Goal: Task Accomplishment & Management: Manage account settings

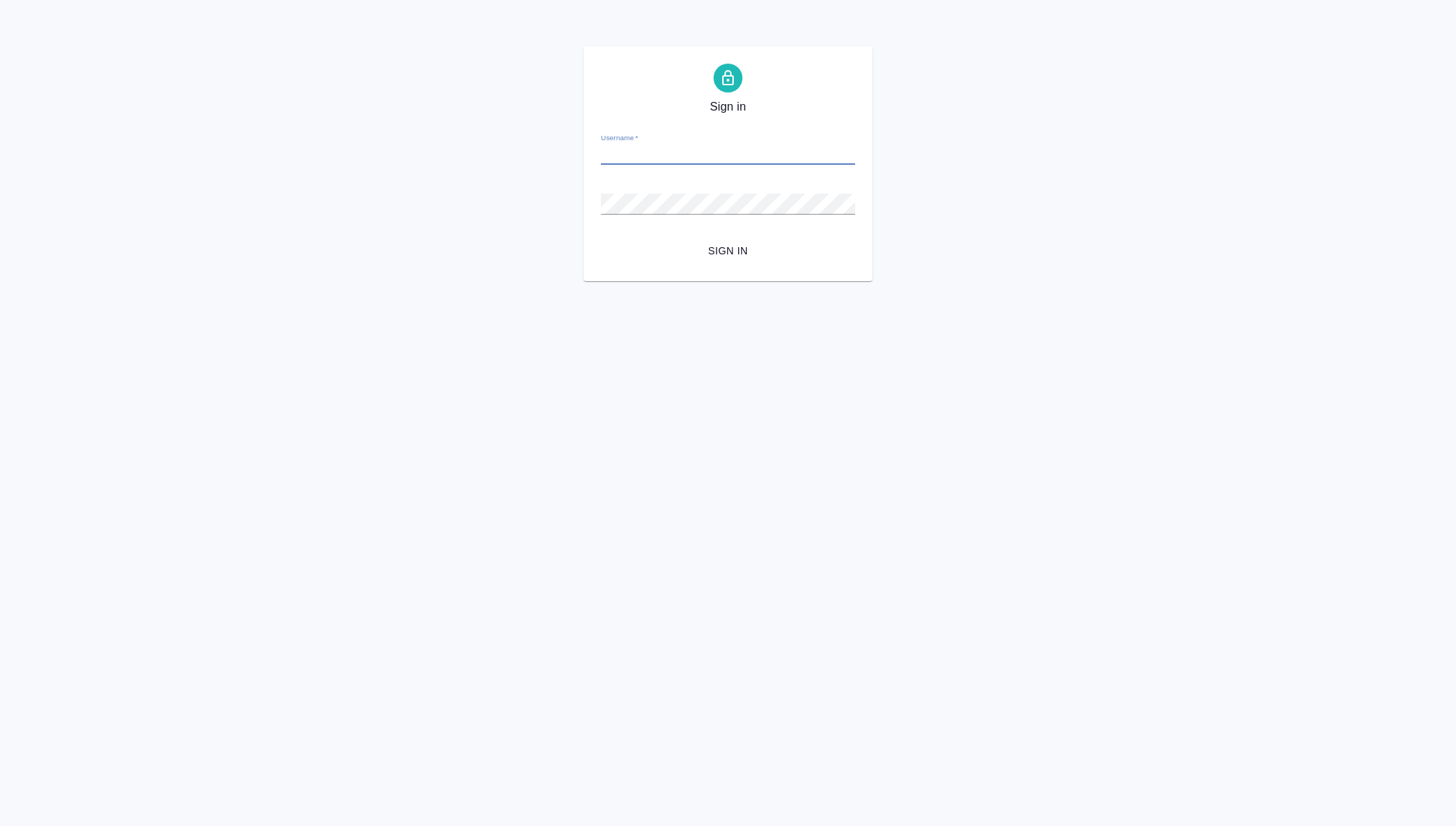
click at [670, 157] on input "Username   *" at bounding box center [728, 154] width 254 height 20
type input "ekaterina.kovaleva@awatera.com"
click at [584, 192] on div "Sign in Username   * ekaterina.kovaleva@awatera.com Password   * urlPath   * / …" at bounding box center [728, 163] width 289 height 235
click at [733, 247] on span "Sign in" at bounding box center [728, 251] width 231 height 18
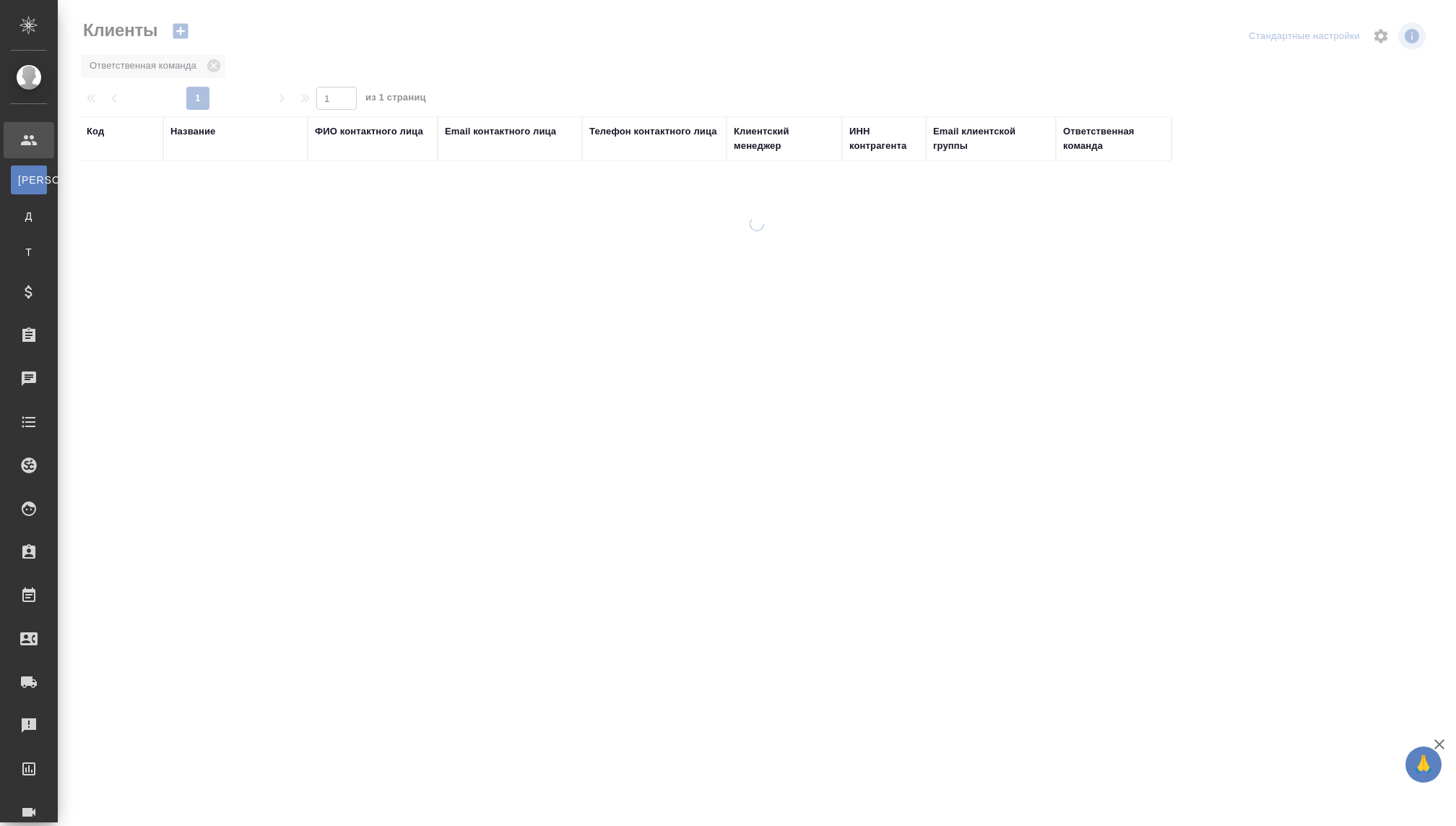
select select "RU"
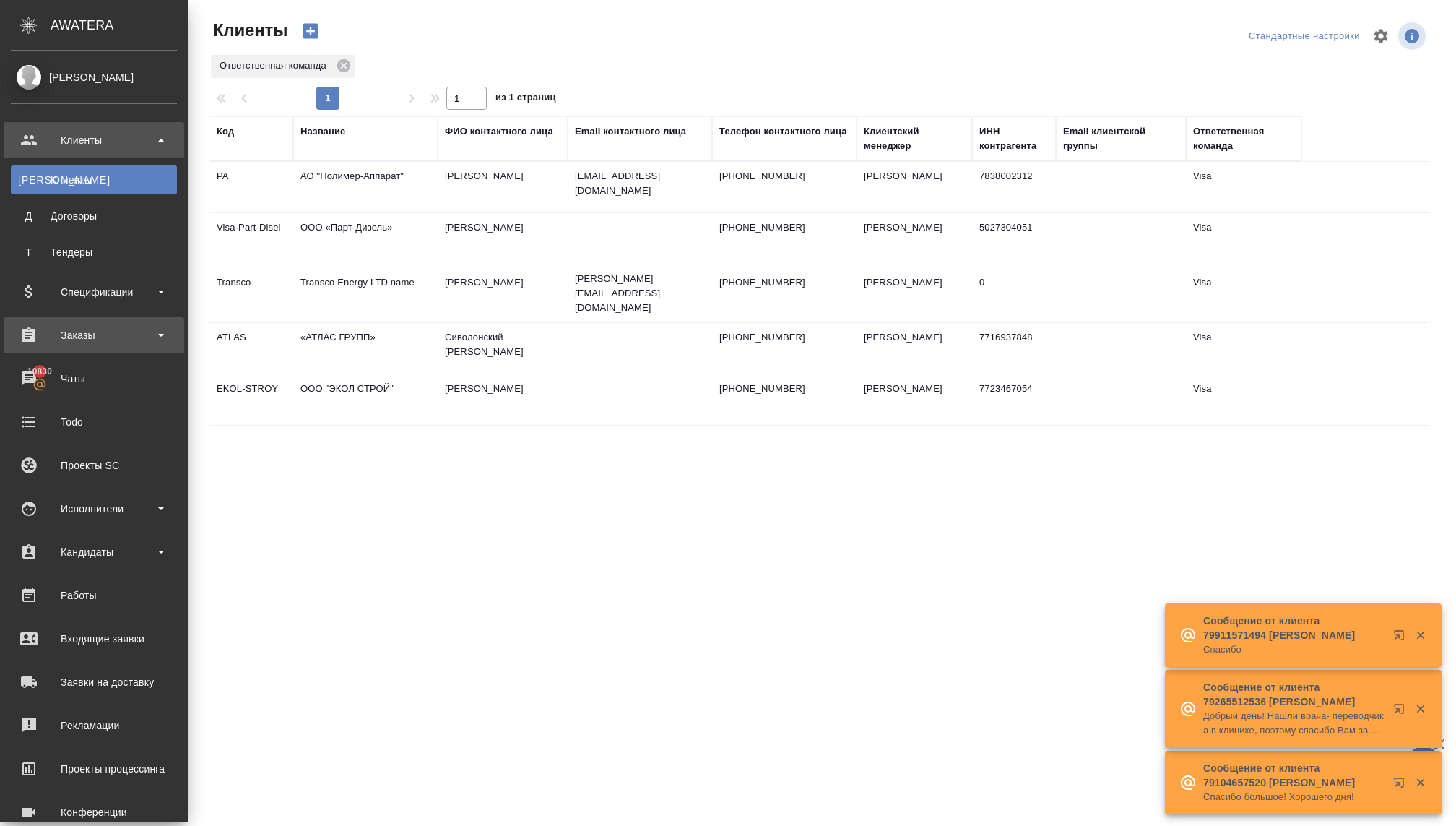
click at [76, 330] on div "Заказы" at bounding box center [94, 335] width 166 height 22
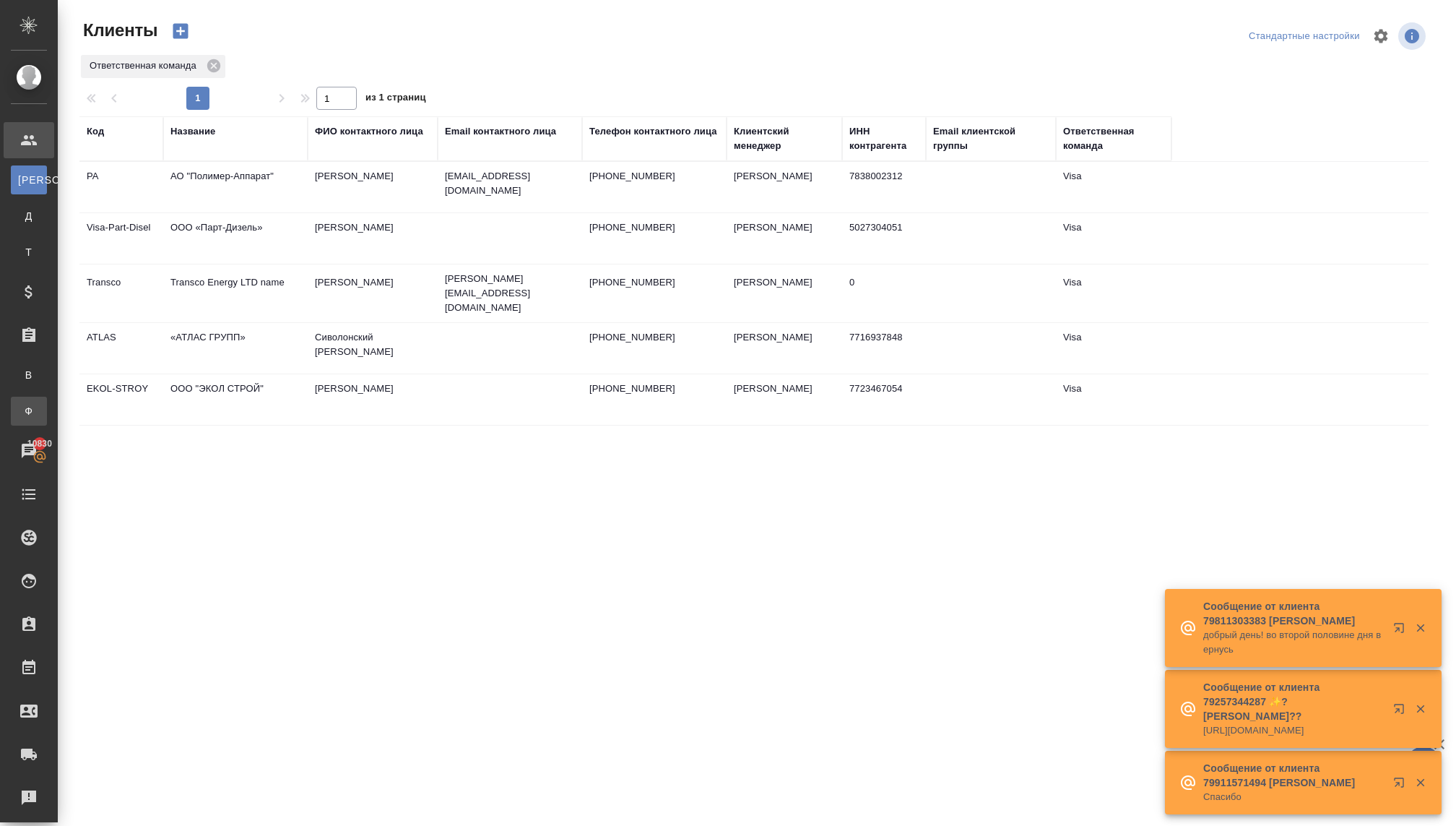
click at [22, 406] on div "Заказы физ. лиц" at bounding box center [10, 410] width 22 height 14
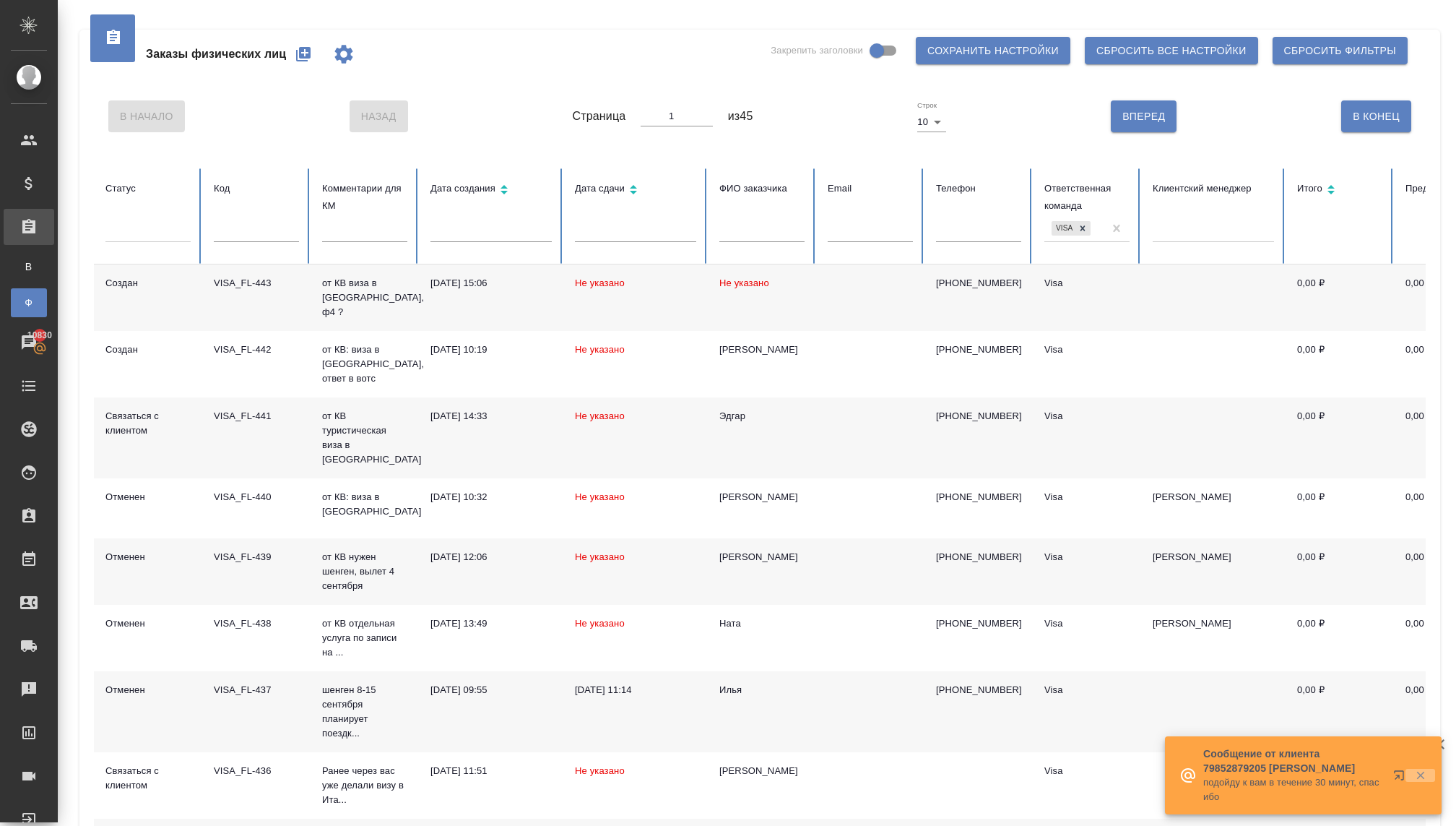
click at [1414, 769] on icon "button" at bounding box center [1420, 776] width 13 height 13
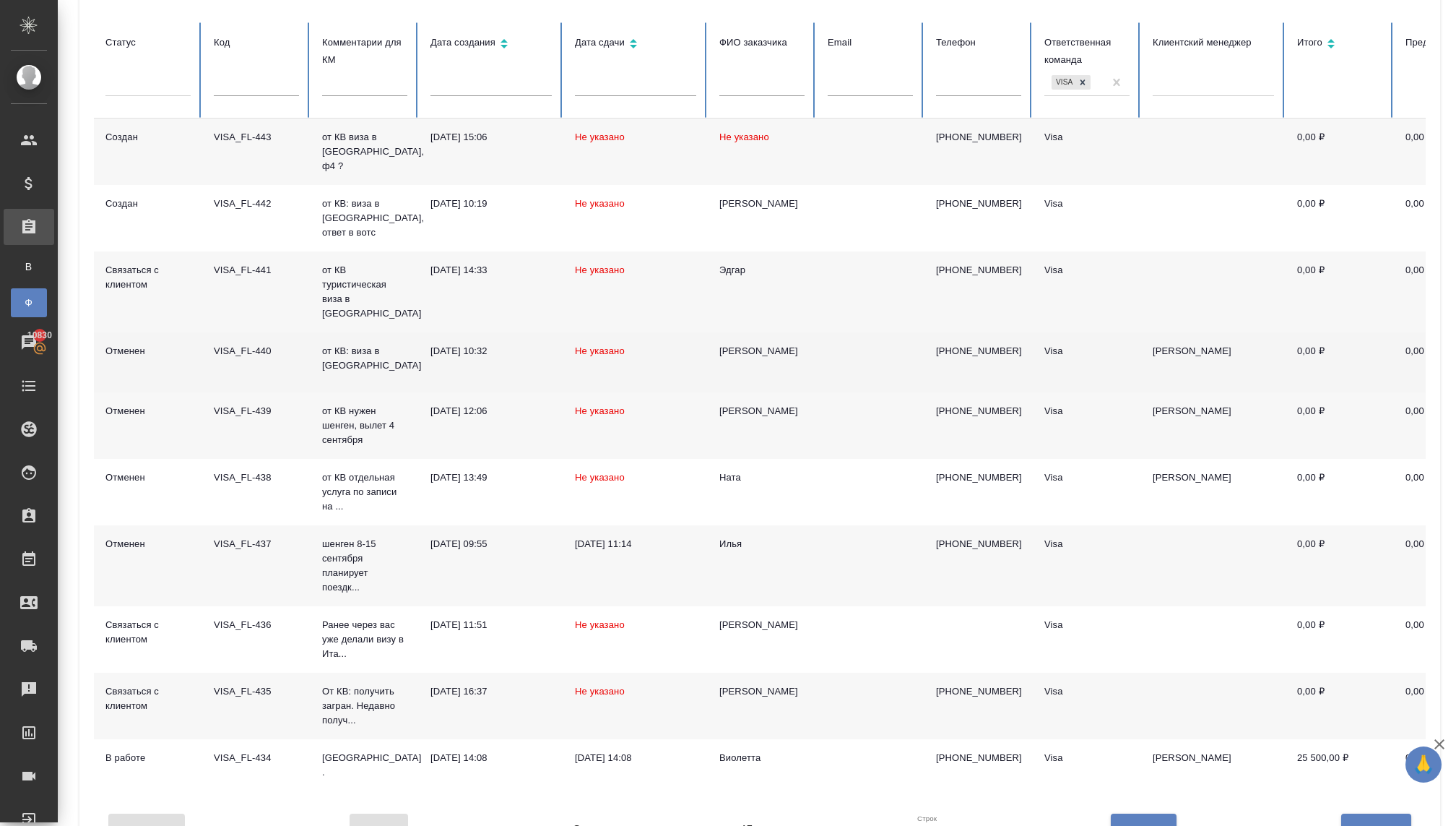
scroll to position [168, 0]
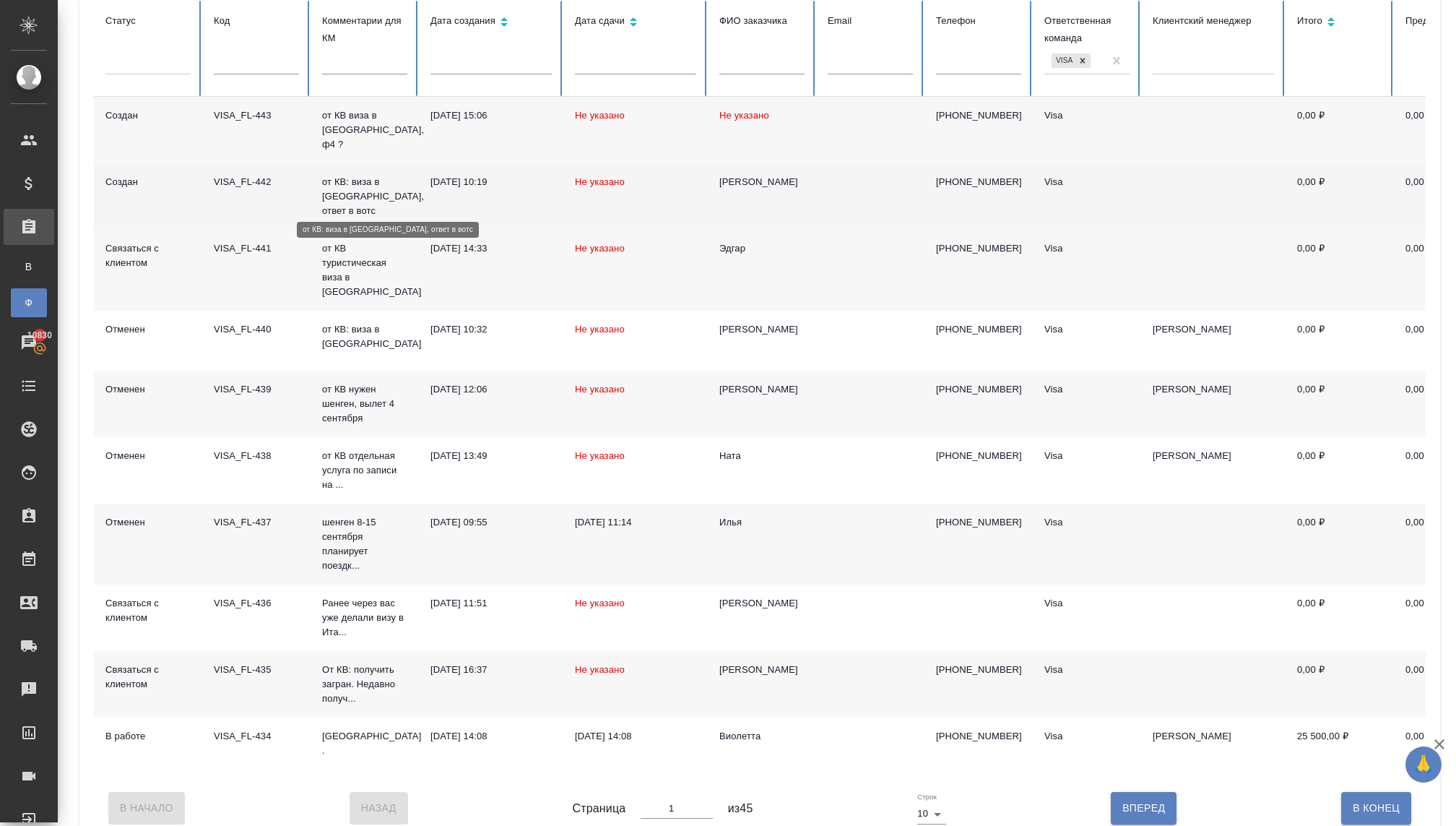
click at [339, 193] on p "от КВ: виза в [GEOGRAPHIC_DATA], ответ в вотс" at bounding box center [364, 197] width 85 height 43
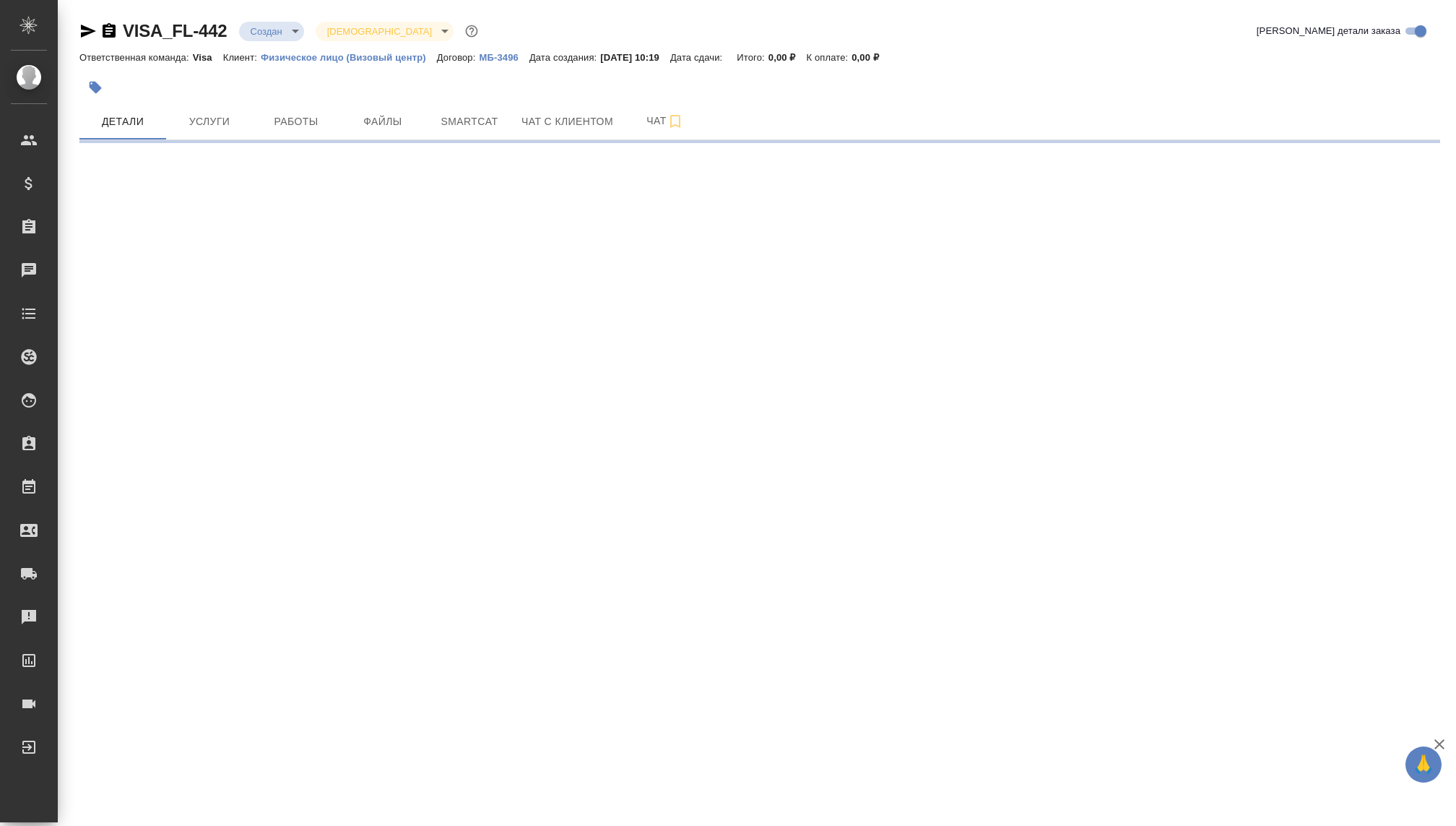
select select "RU"
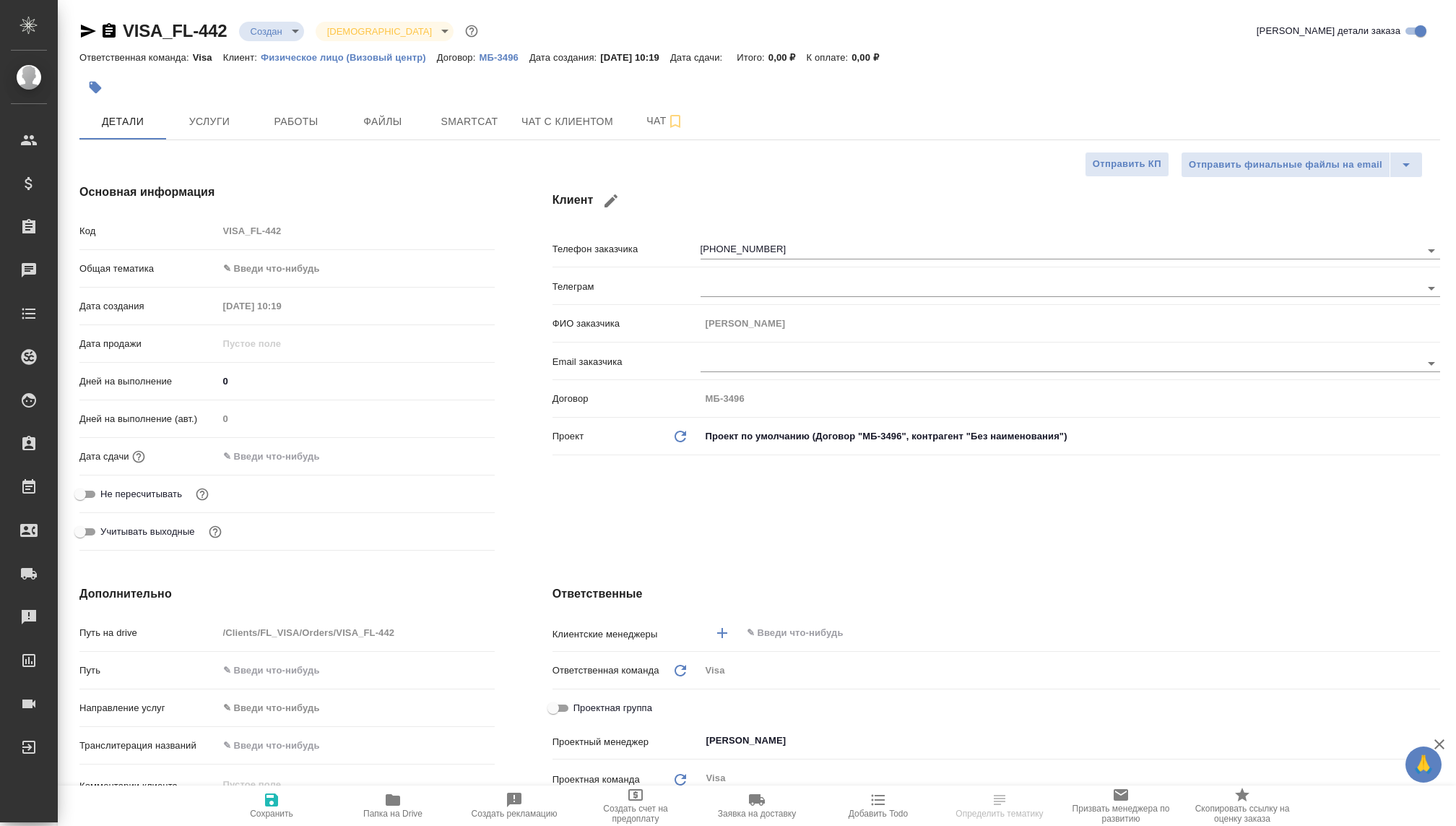
type textarea "x"
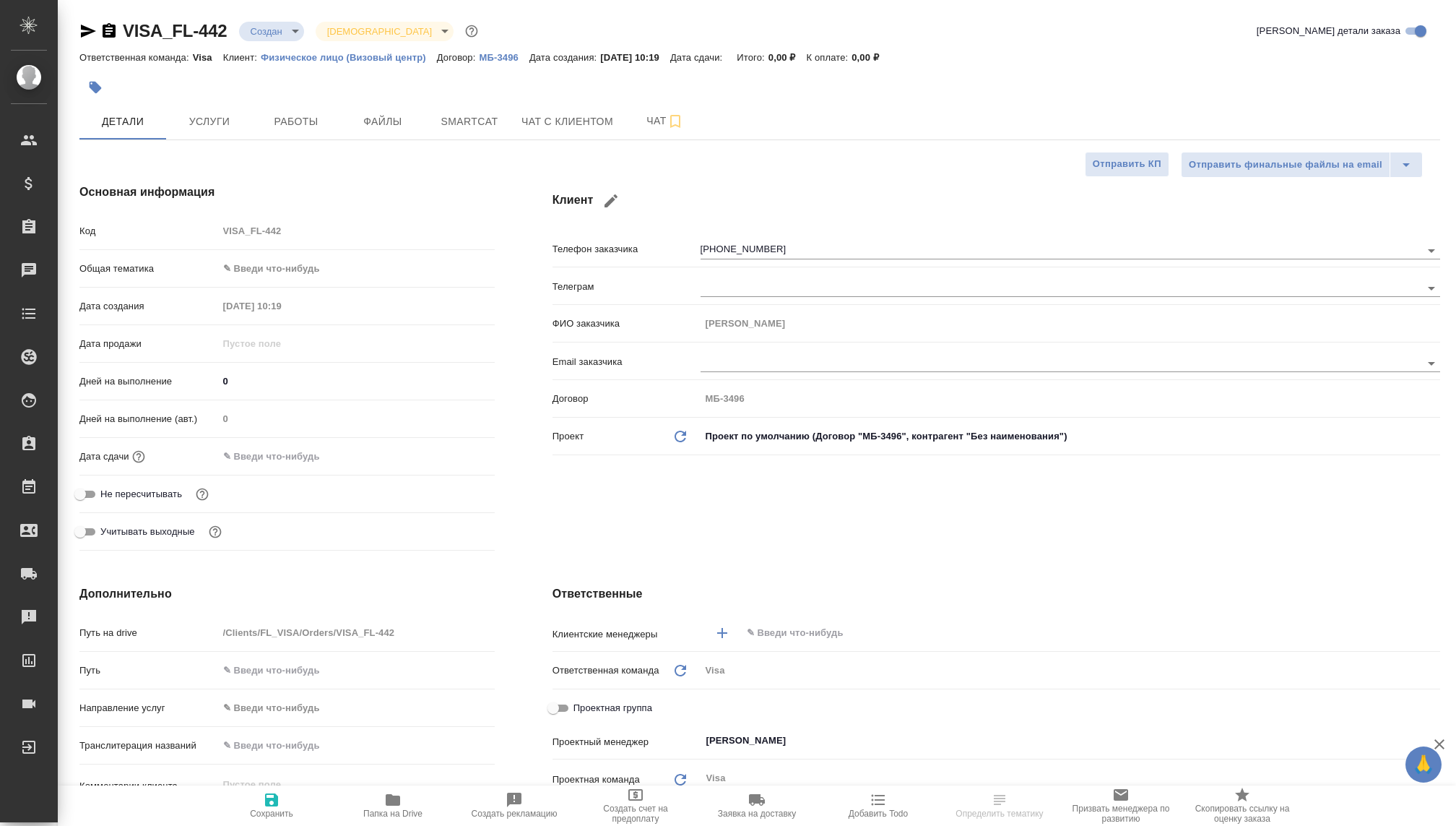
type textarea "x"
click at [275, 27] on body "🙏 .cls-1 fill:#fff; AWATERA Kovaleva Ekaterina Клиенты Спецификации Заказы Чаты…" at bounding box center [728, 413] width 1456 height 826
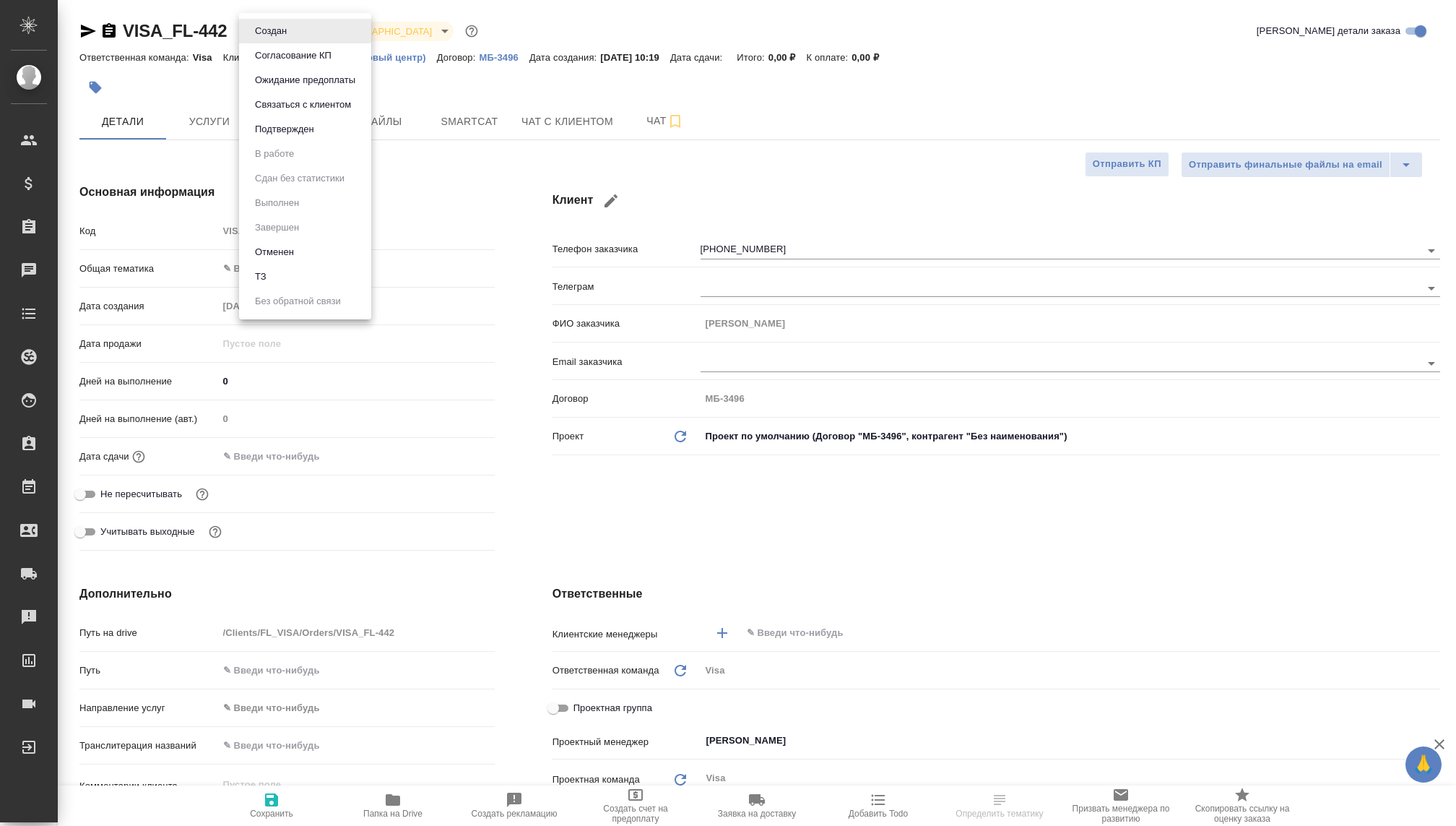
click at [297, 114] on li "Связаться с клиентом" at bounding box center [305, 105] width 132 height 24
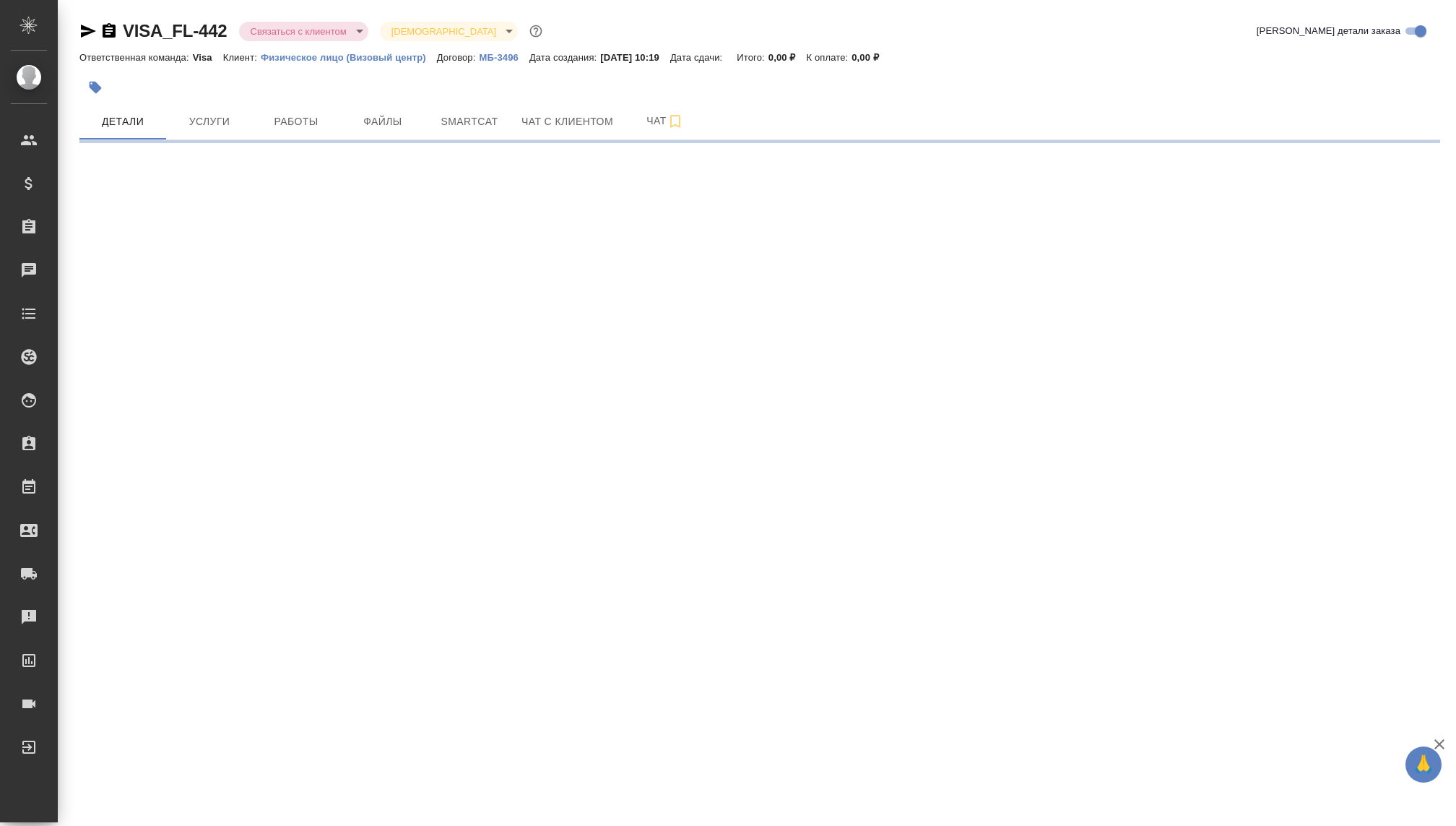
select select "RU"
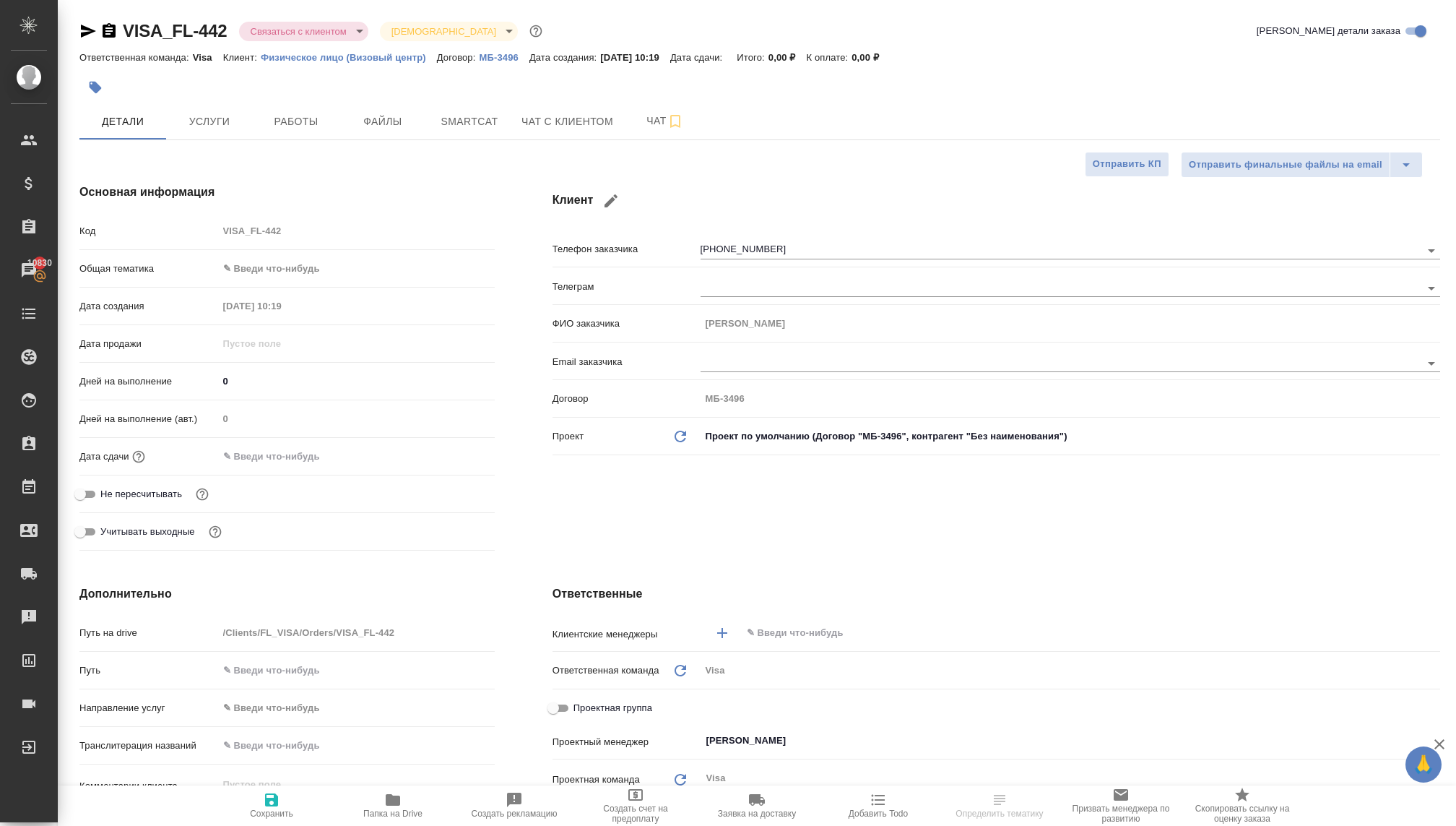
type textarea "x"
select select "RU"
type textarea "x"
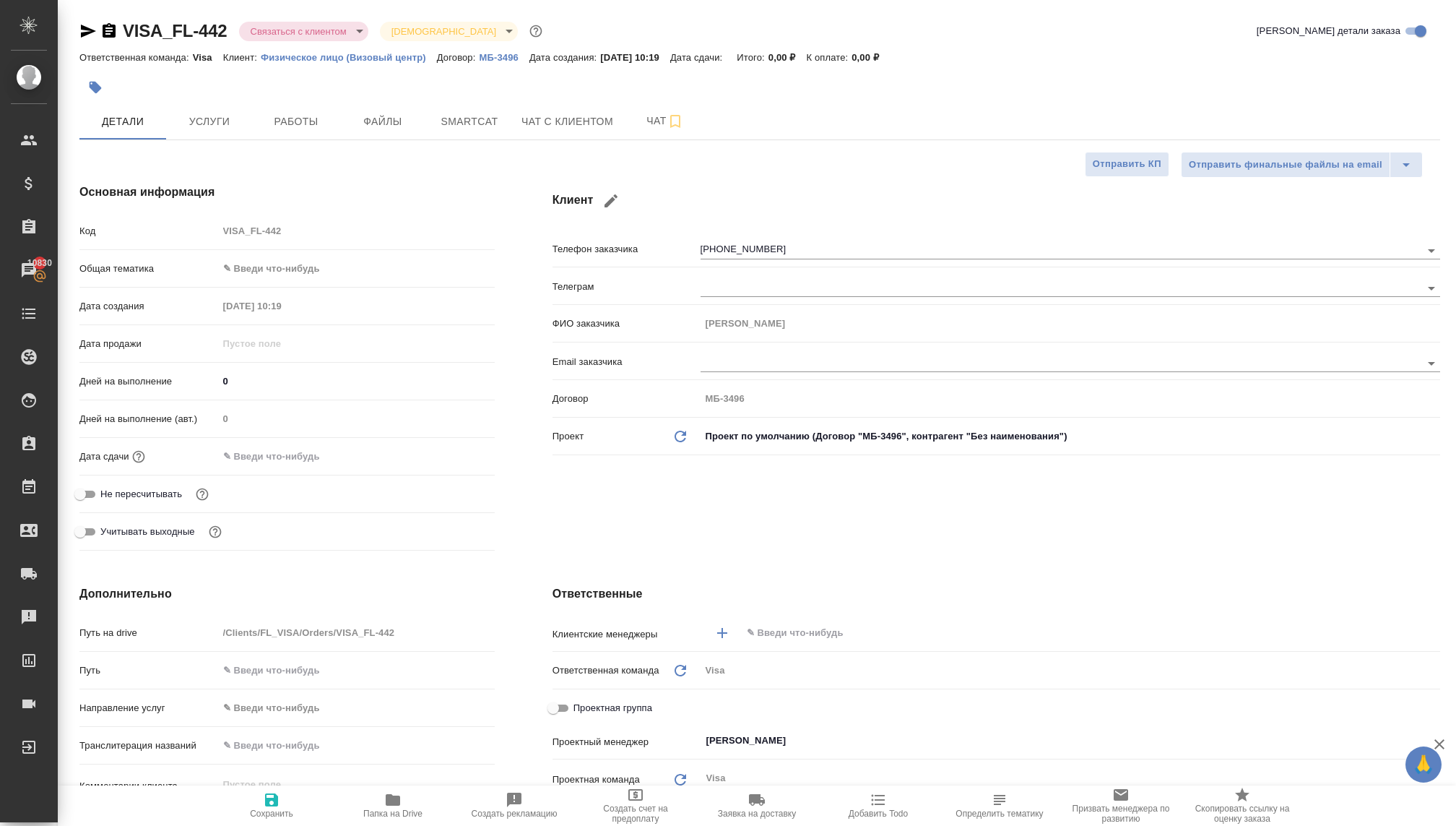
type textarea "x"
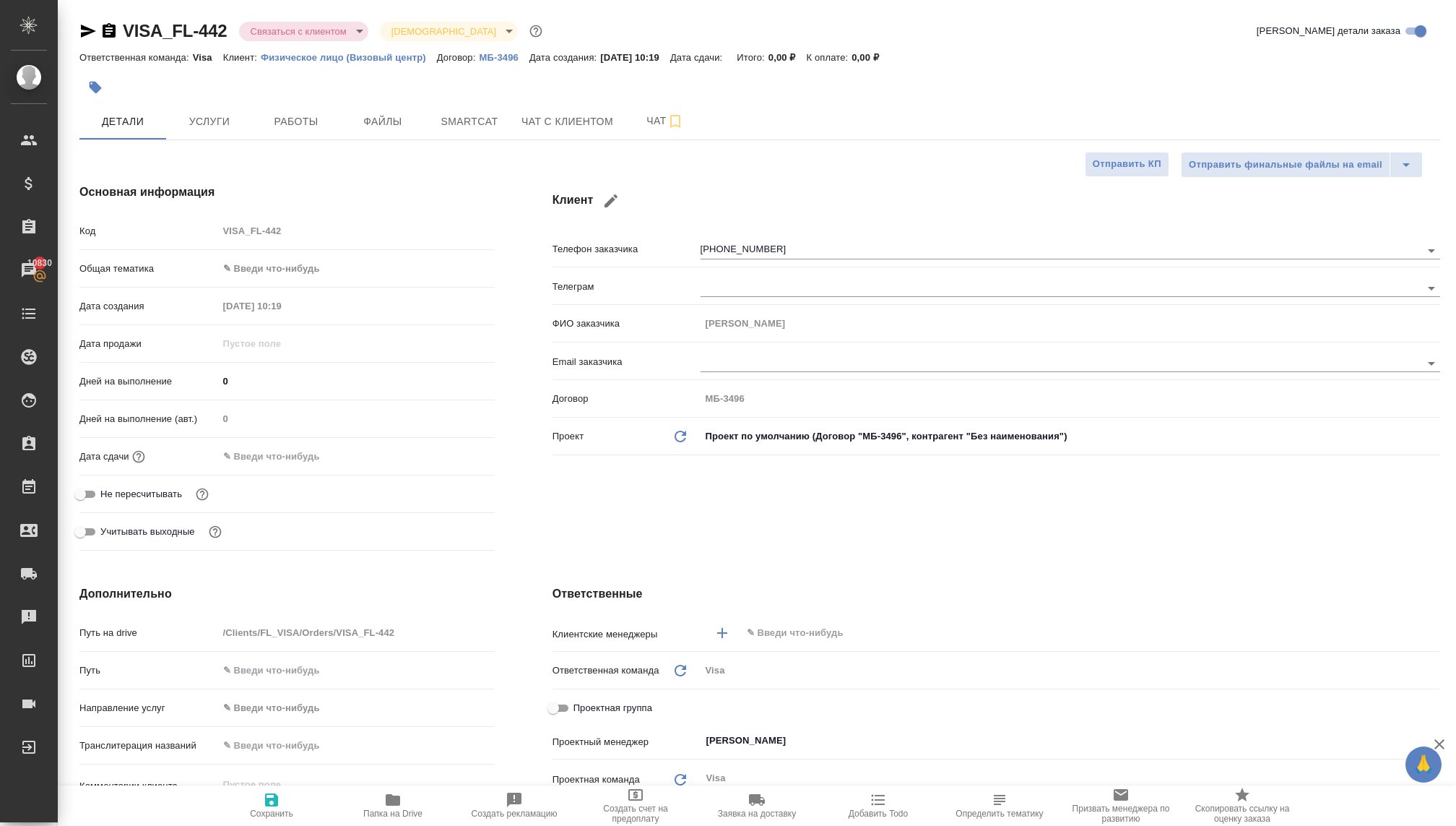
type textarea "x"
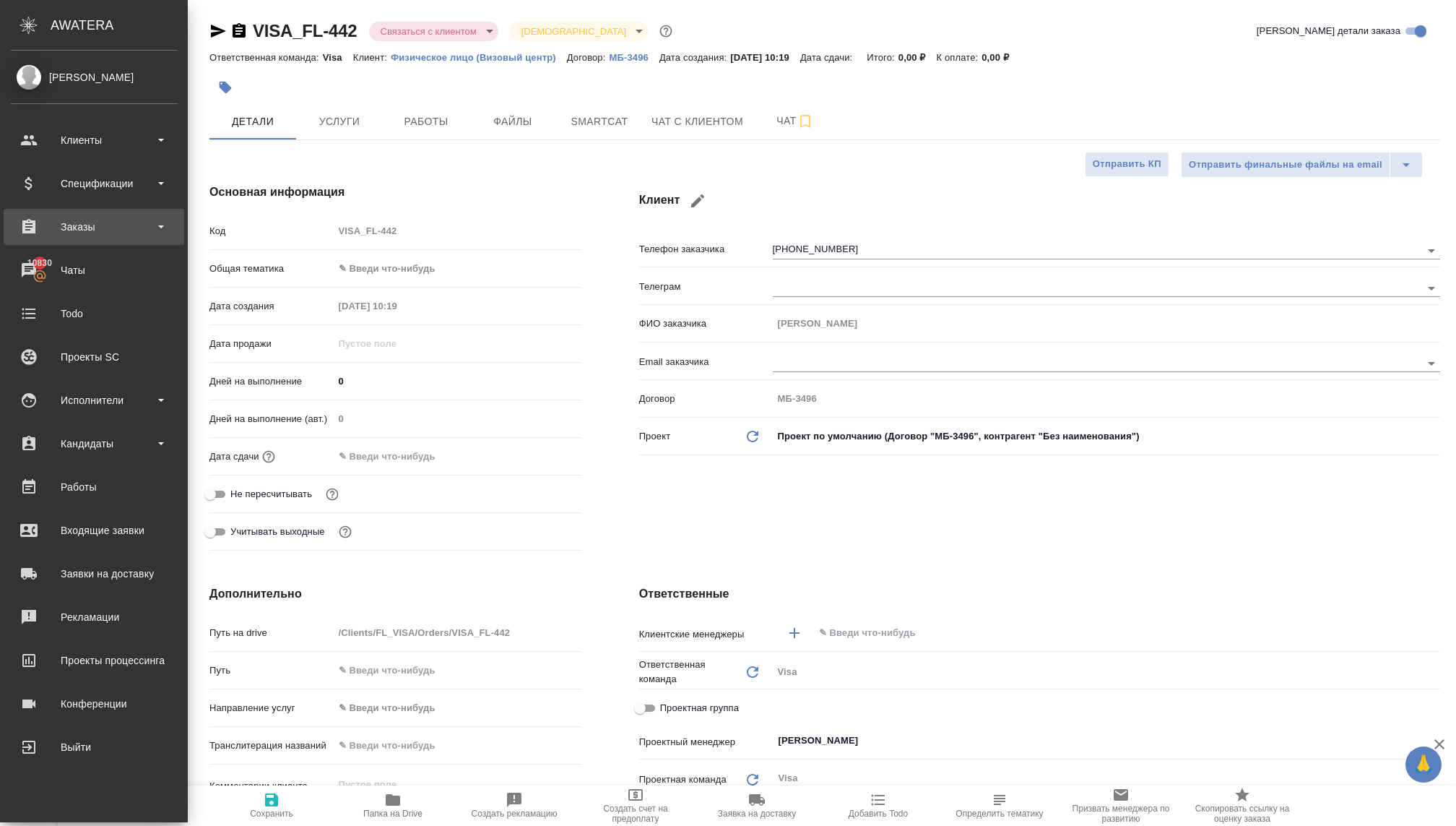
click at [51, 235] on div "Заказы" at bounding box center [94, 226] width 166 height 22
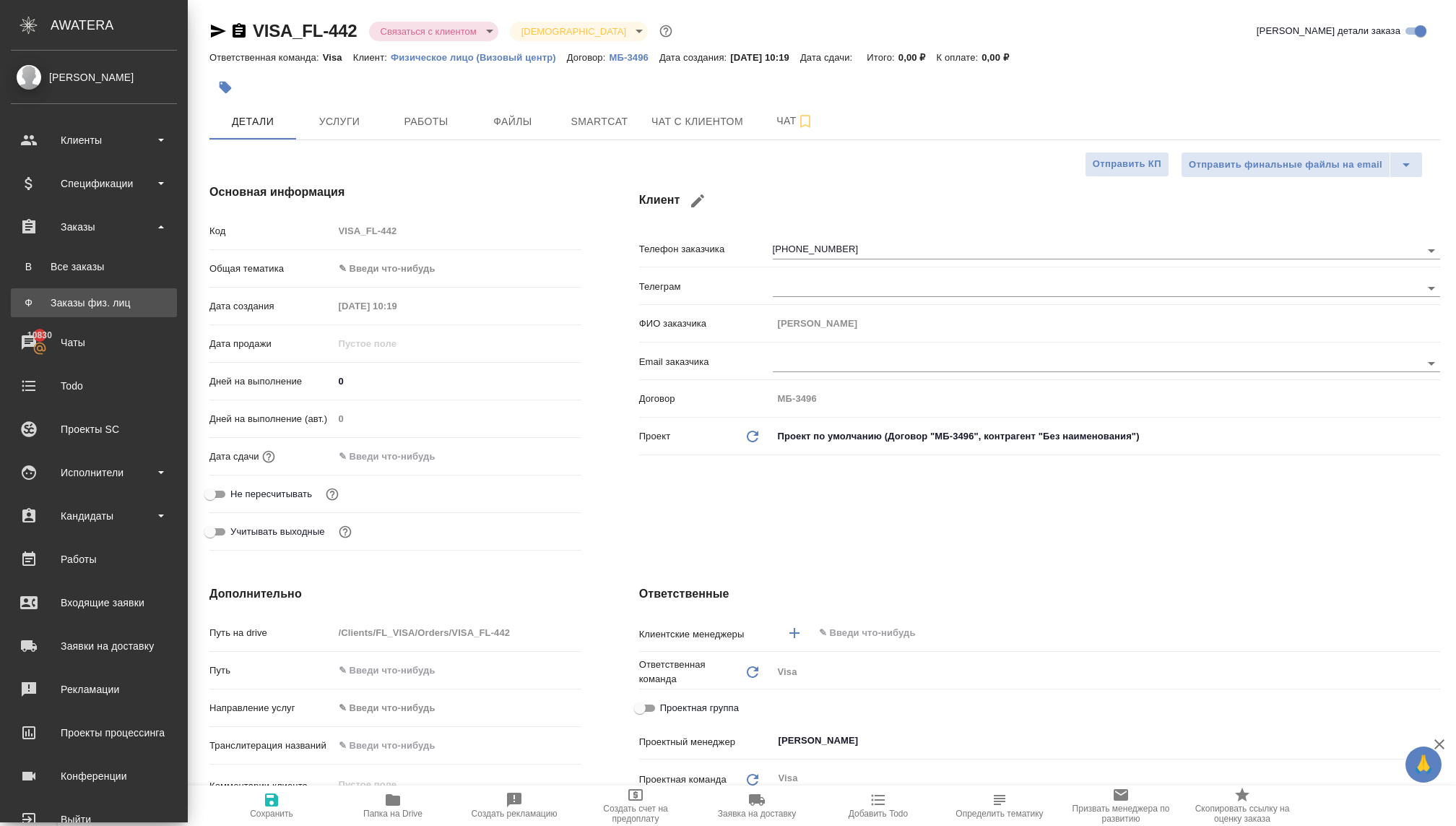
click at [79, 304] on div "Заказы физ. лиц" at bounding box center [93, 302] width 151 height 14
type textarea "x"
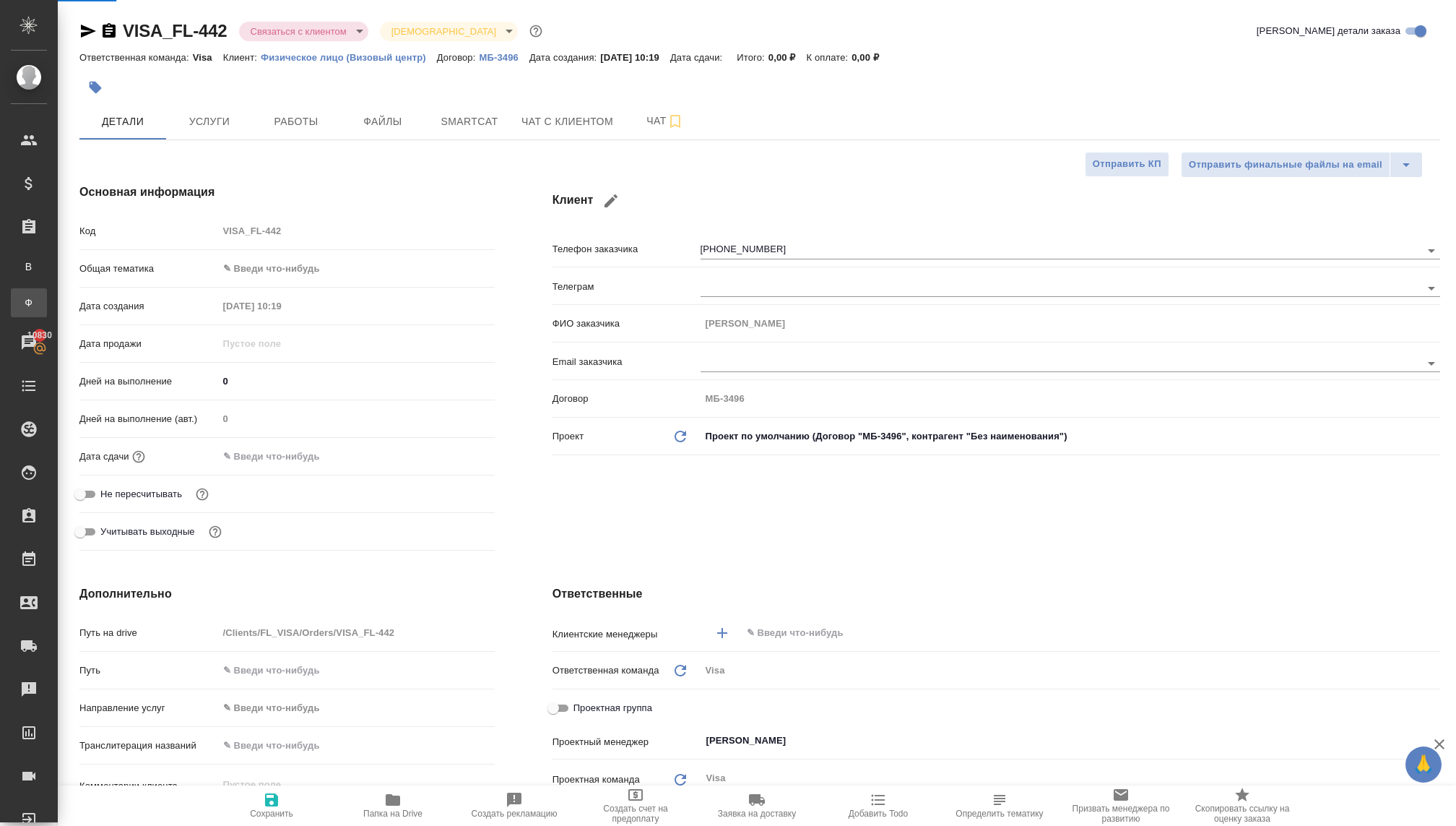
type textarea "x"
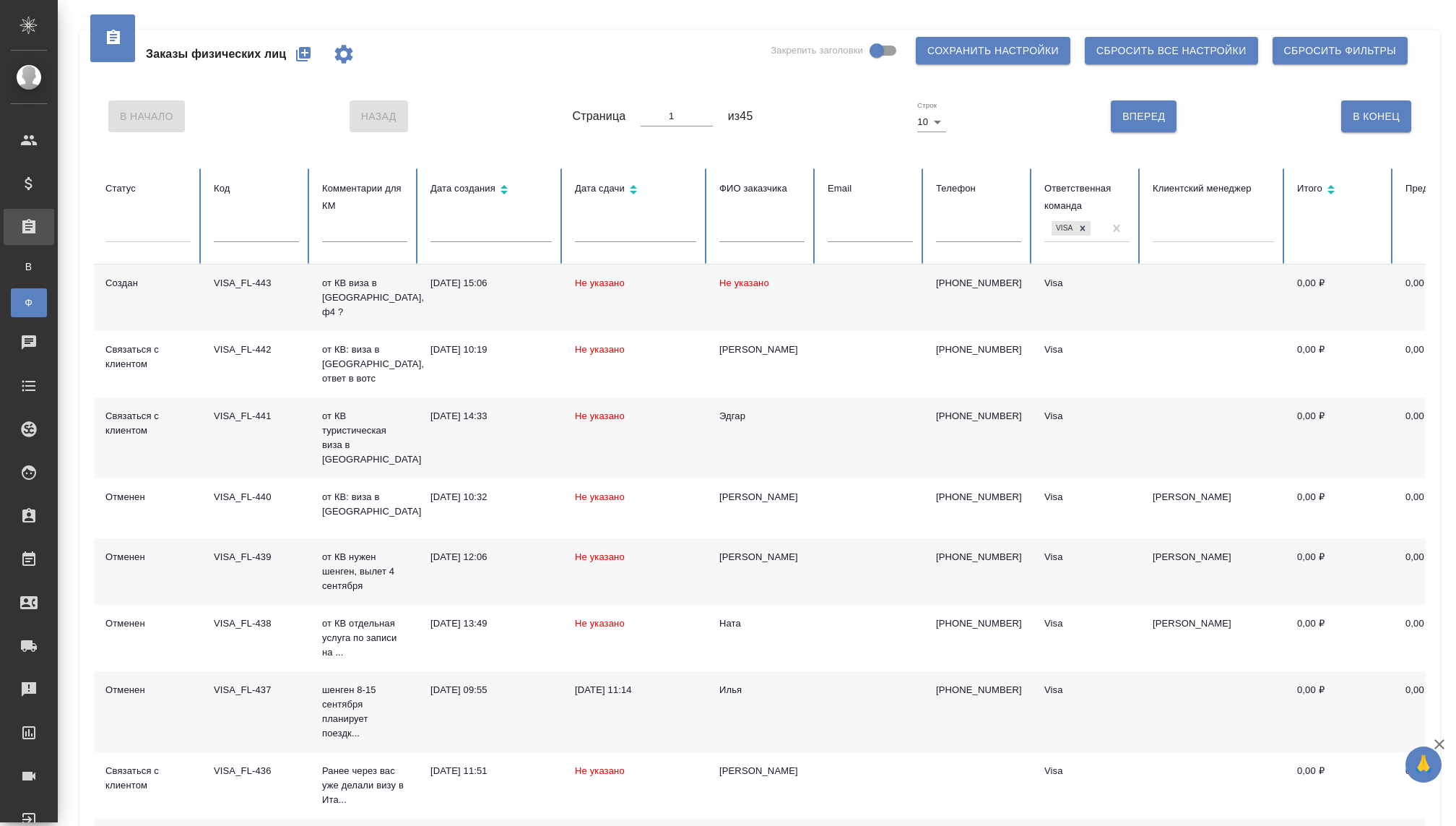
click at [237, 301] on td "VISA_FL-443" at bounding box center [257, 298] width 108 height 67
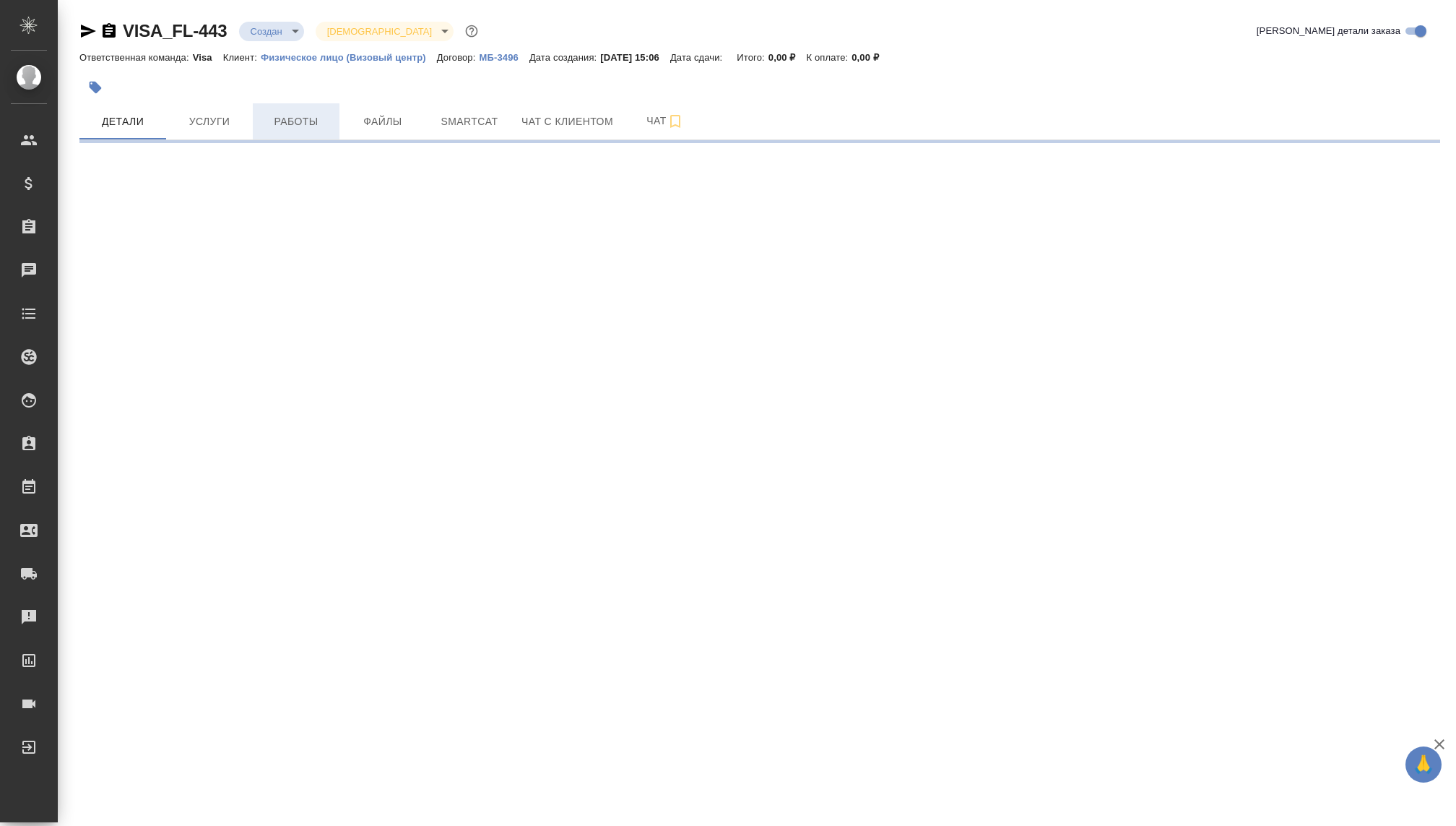
select select "RU"
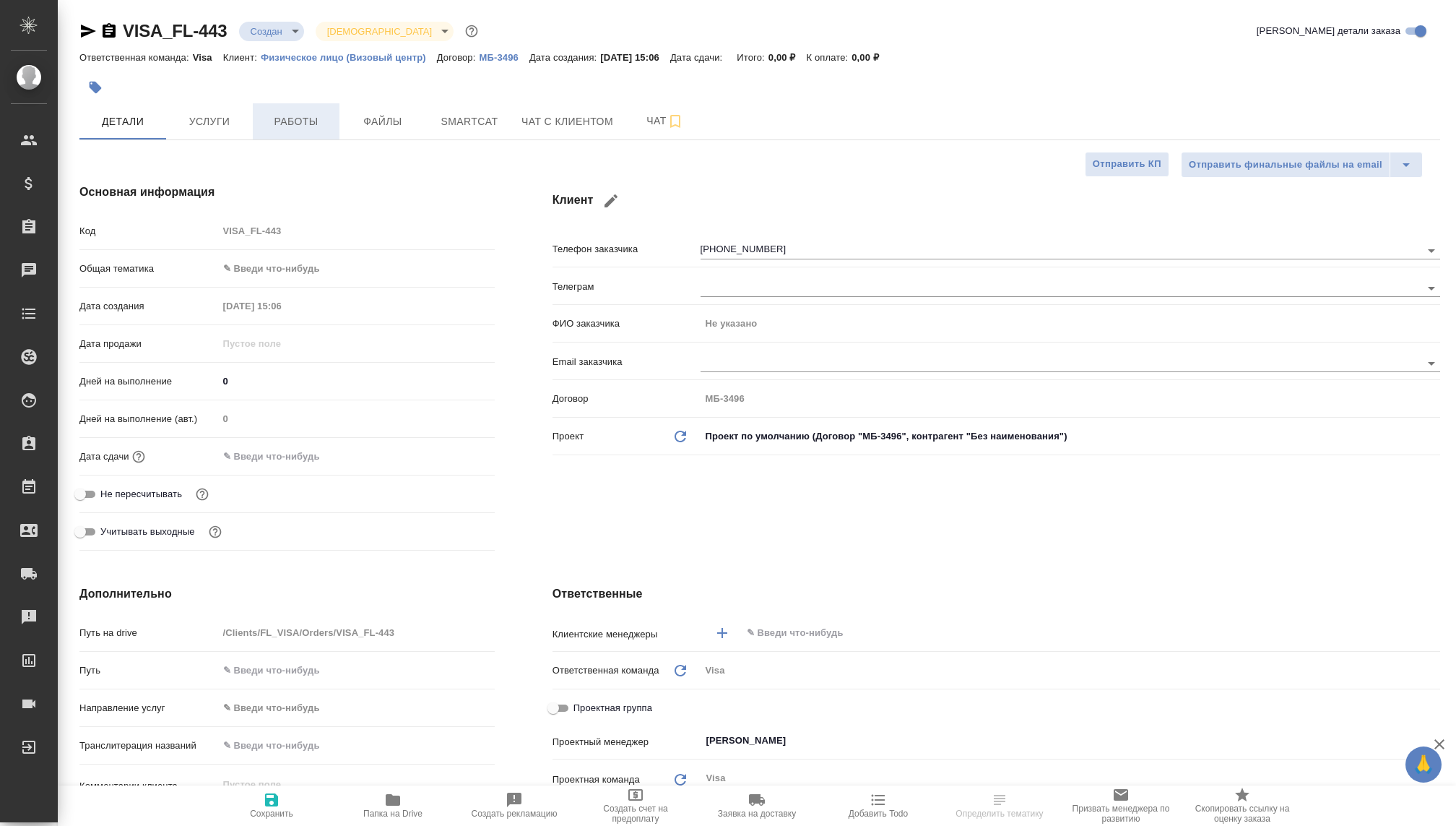
type textarea "x"
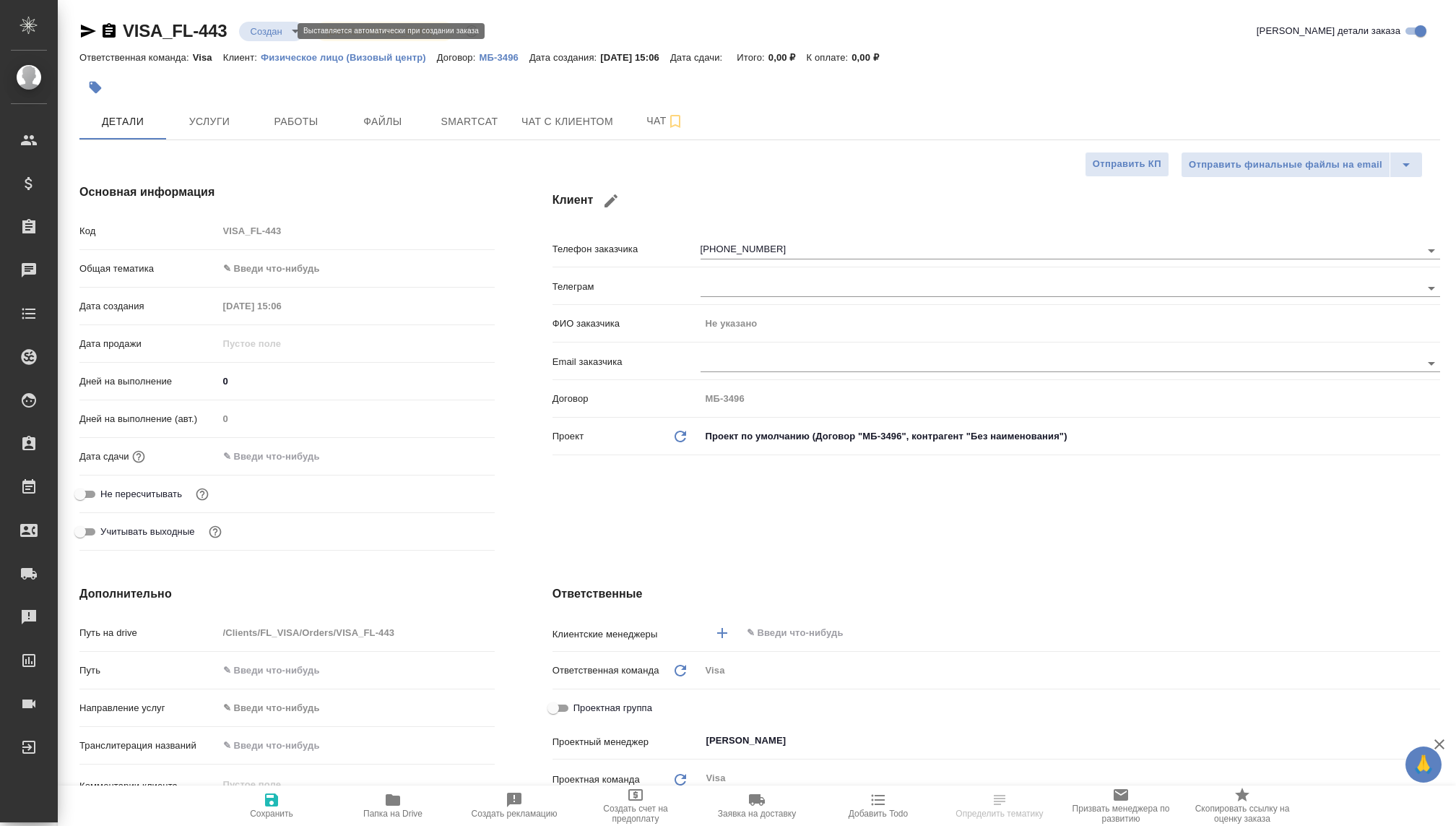
type textarea "x"
click at [277, 31] on body "🙏 .cls-1 fill:#fff; AWATERA [PERSON_NAME] Спецификации Заказы Чаты Todo Проекты…" at bounding box center [728, 413] width 1456 height 826
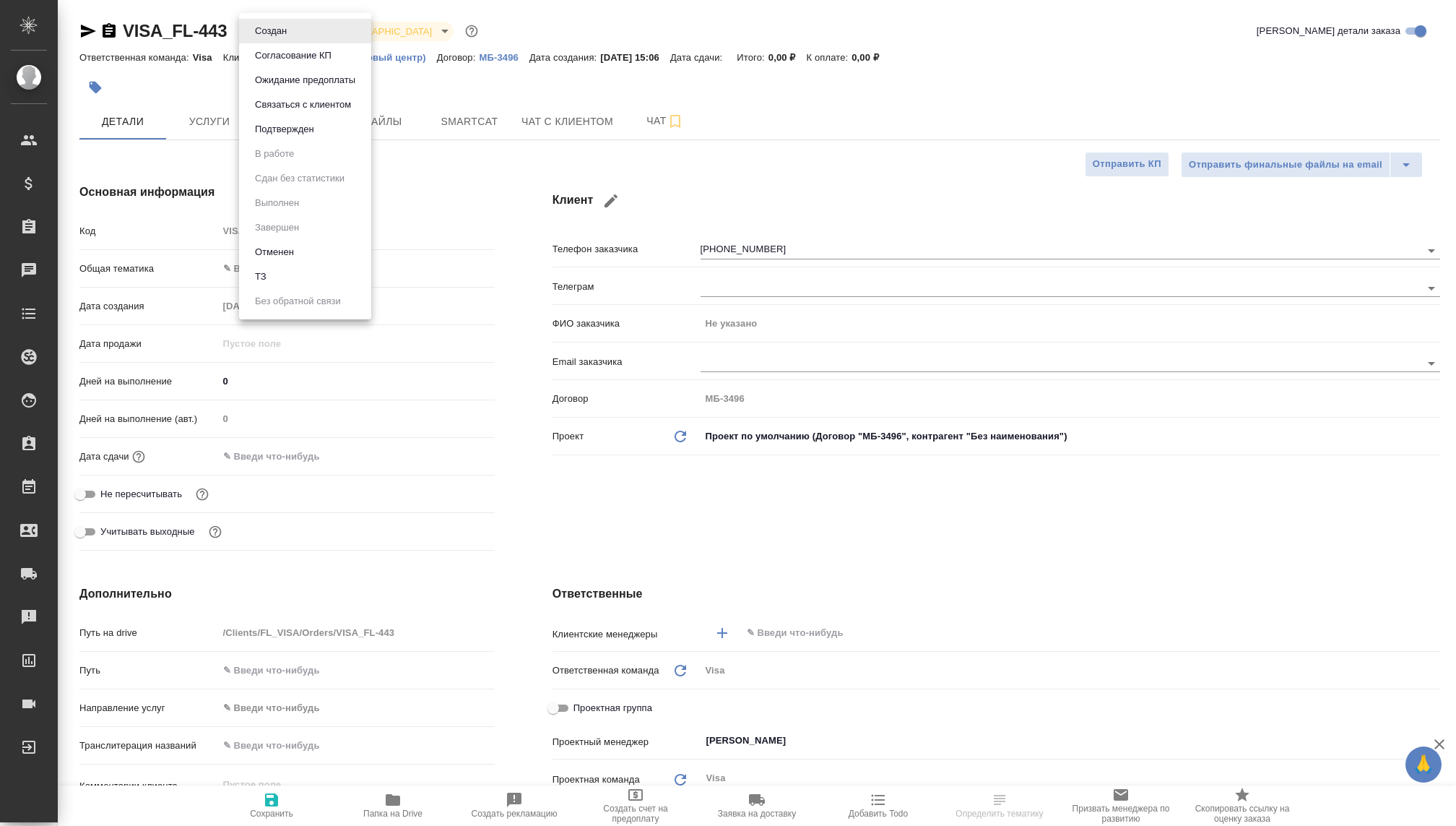
click at [300, 249] on li "Отменен" at bounding box center [305, 252] width 132 height 24
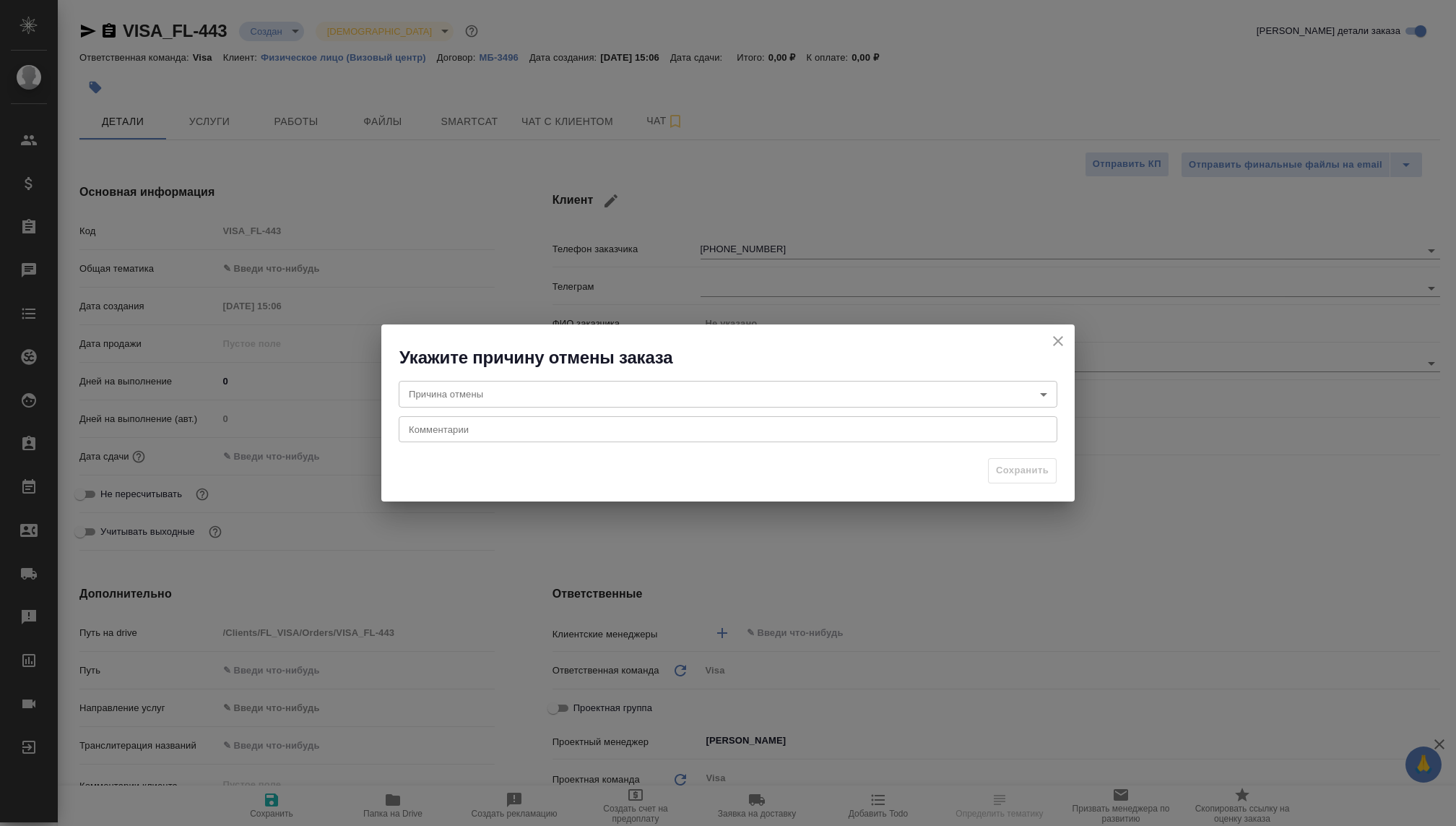
click at [529, 383] on body "🙏 .cls-1 fill:#fff; AWATERA [PERSON_NAME] Спецификации Заказы Чаты Todo Проекты…" at bounding box center [728, 413] width 1456 height 826
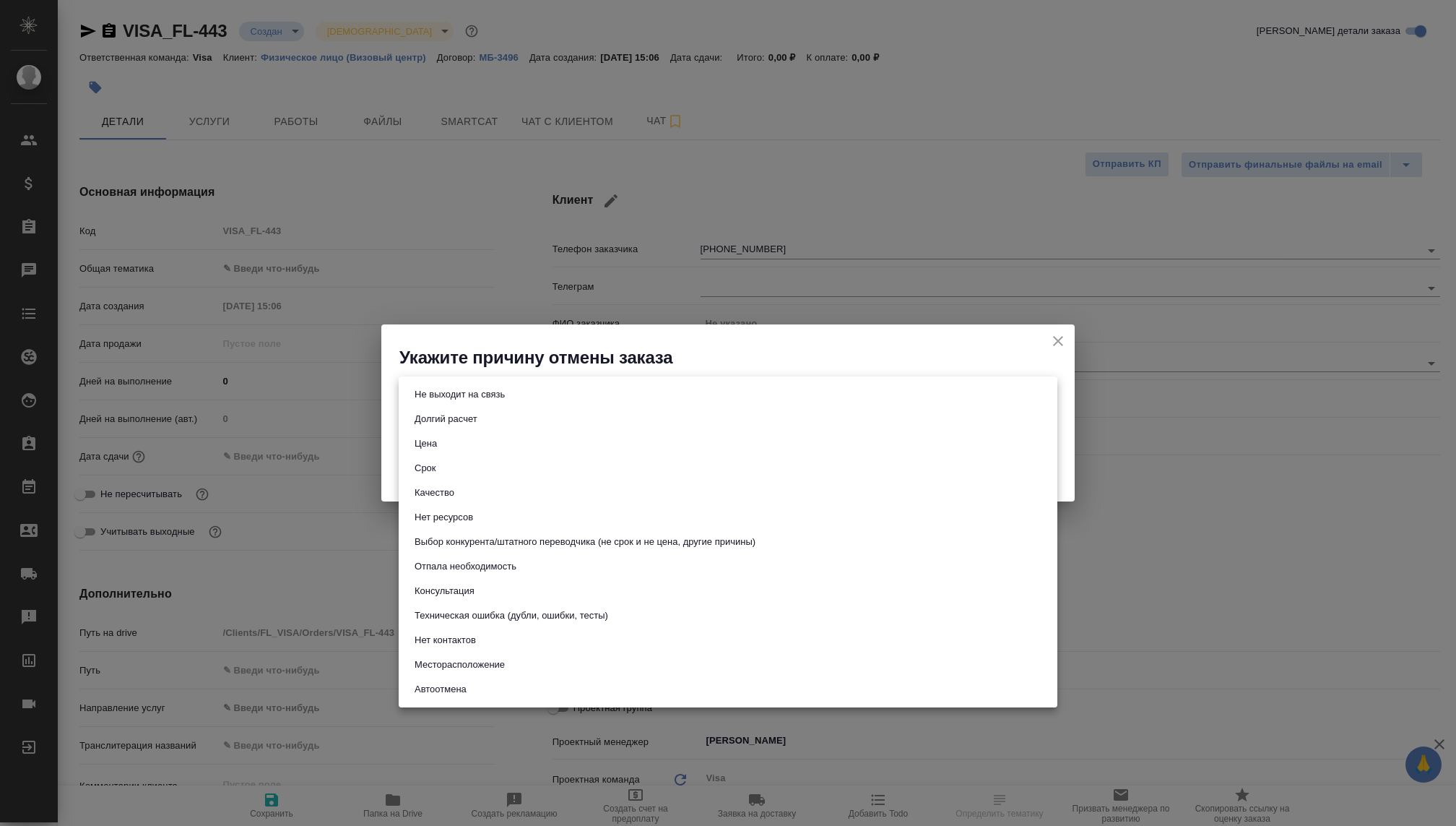
click at [454, 514] on button "Нет ресурсов" at bounding box center [444, 517] width 67 height 16
type input "noResources"
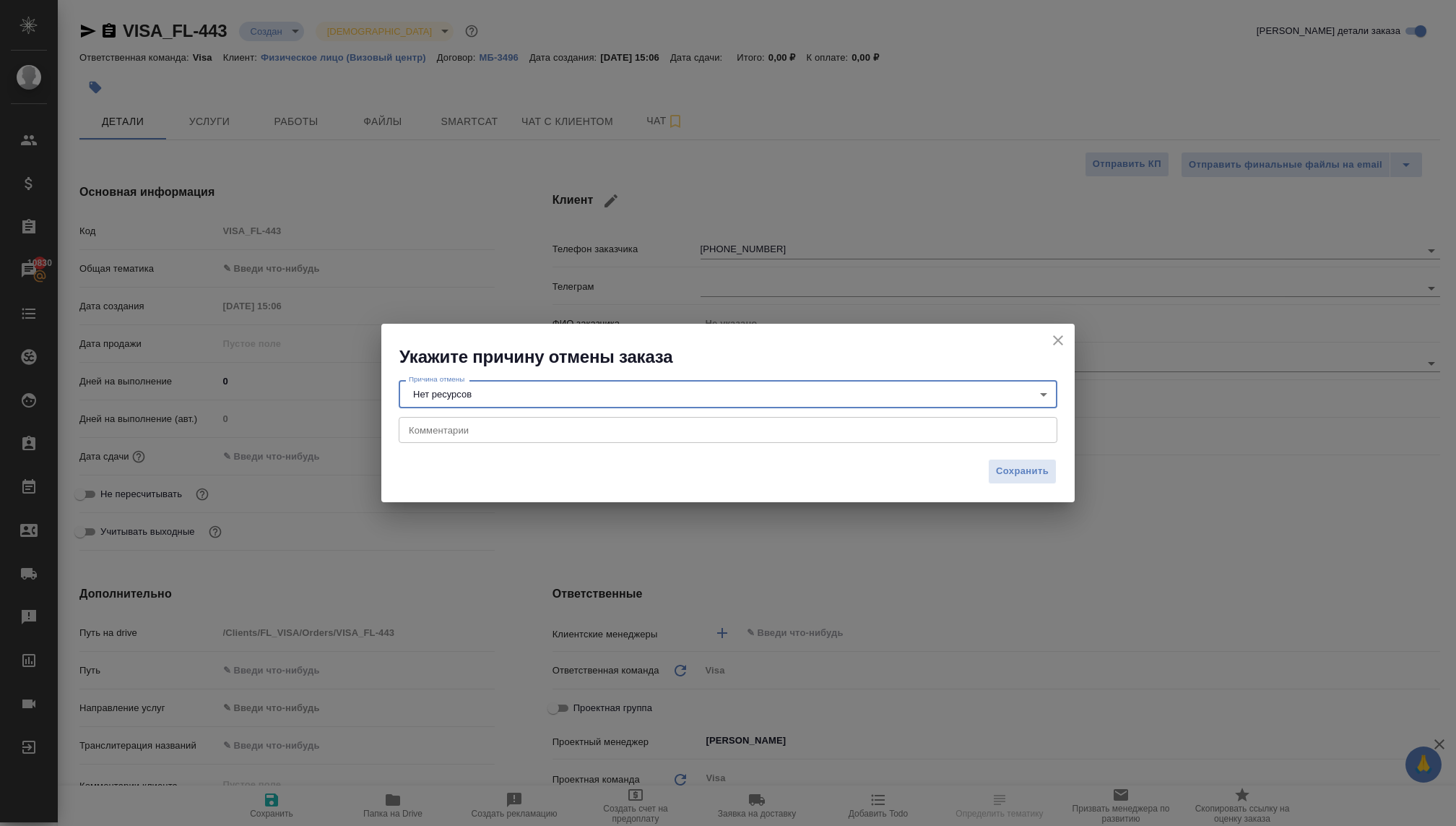
click at [475, 433] on textarea at bounding box center [728, 429] width 639 height 11
type textarea "y tltkftv dbpe d rjht."
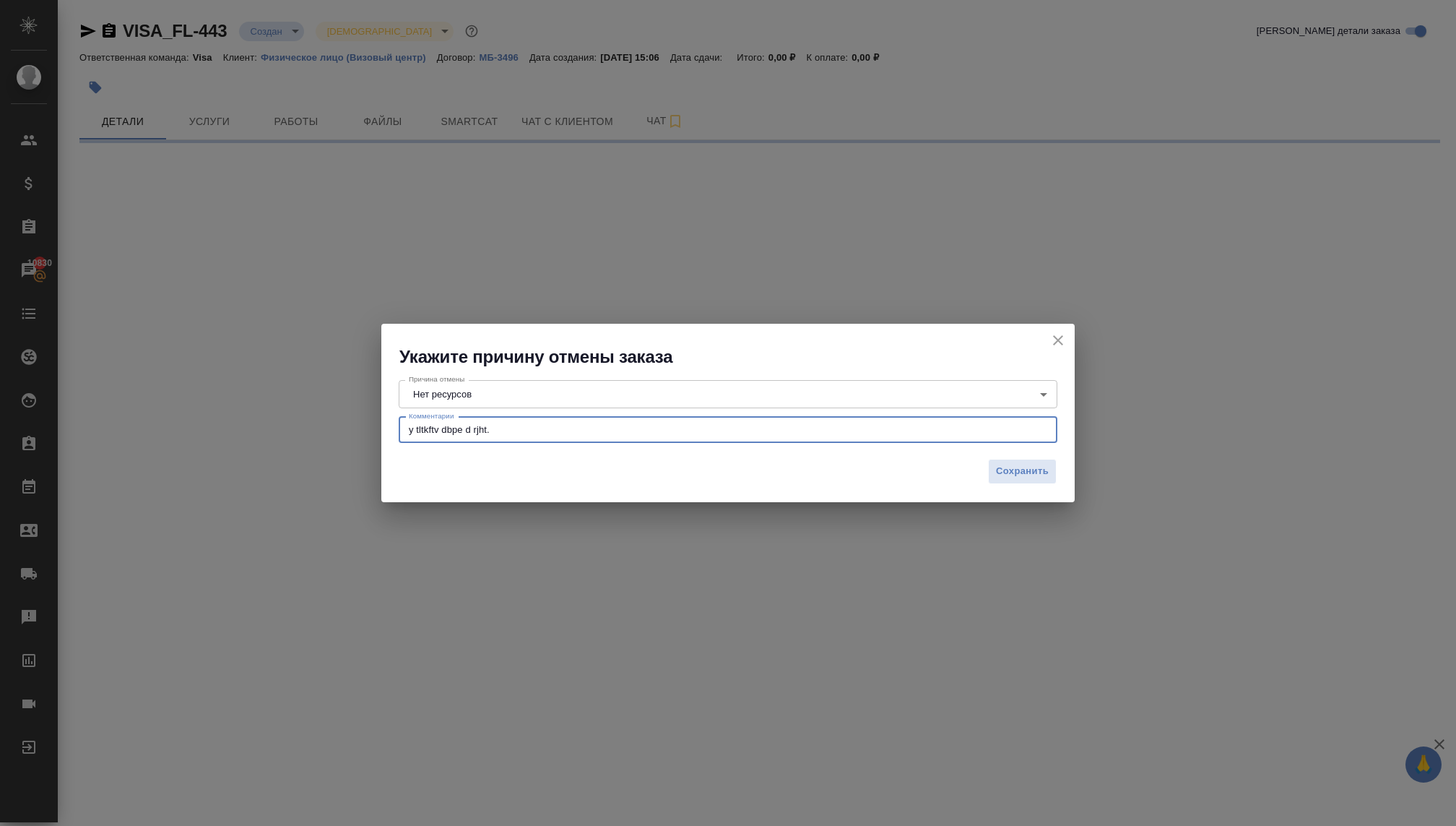
drag, startPoint x: 505, startPoint y: 425, endPoint x: 395, endPoint y: 424, distance: 110.0
click at [395, 424] on div "Причина отмены Нет ресурсов noResources Причина отмены Комментарии y tltkftv db…" at bounding box center [728, 410] width 694 height 82
select select "RU"
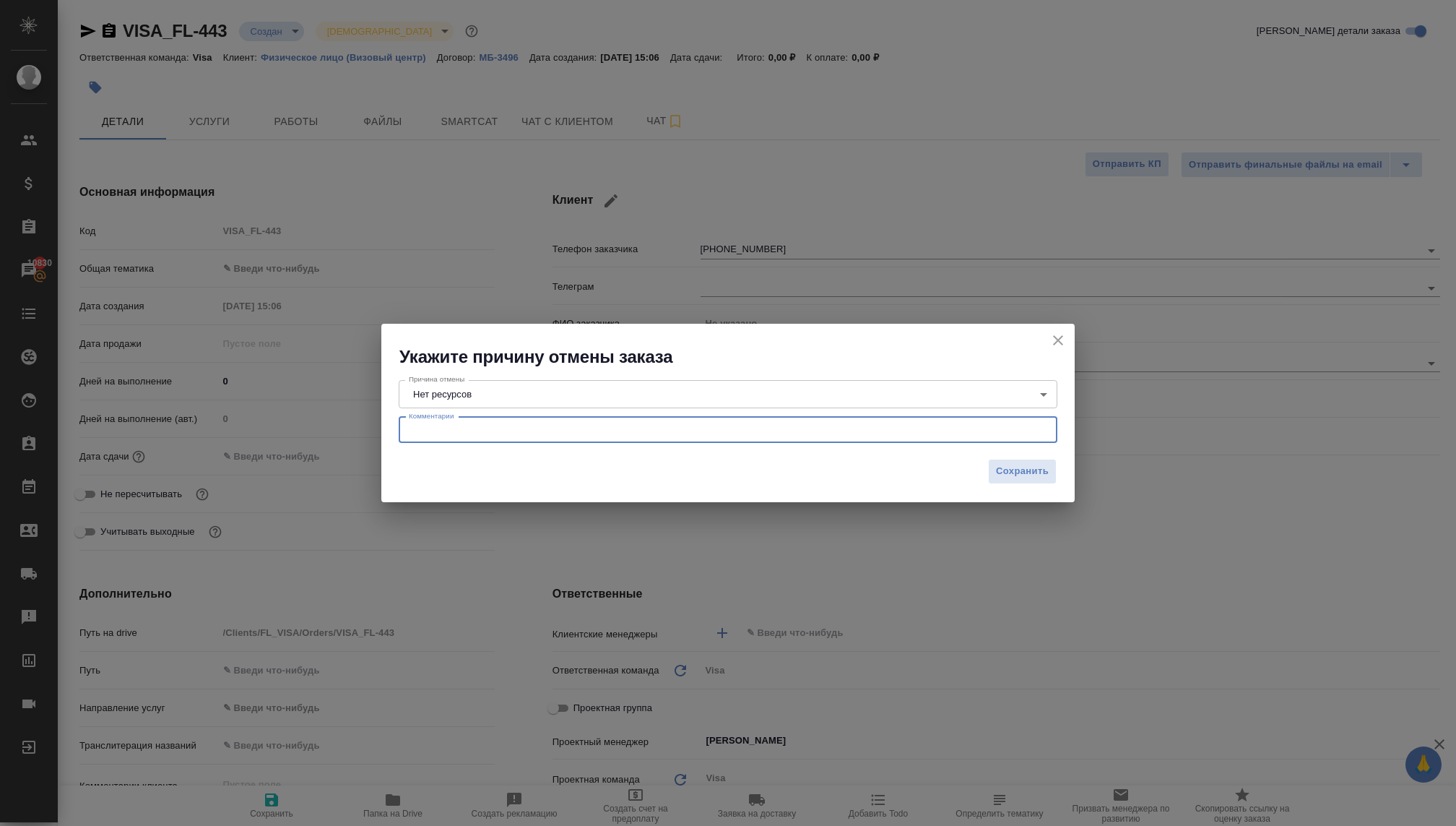
type textarea "x"
type textarea "не делаем визу в [GEOGRAPHIC_DATA]"
click at [1015, 469] on span "Сохранить" at bounding box center [1022, 471] width 53 height 16
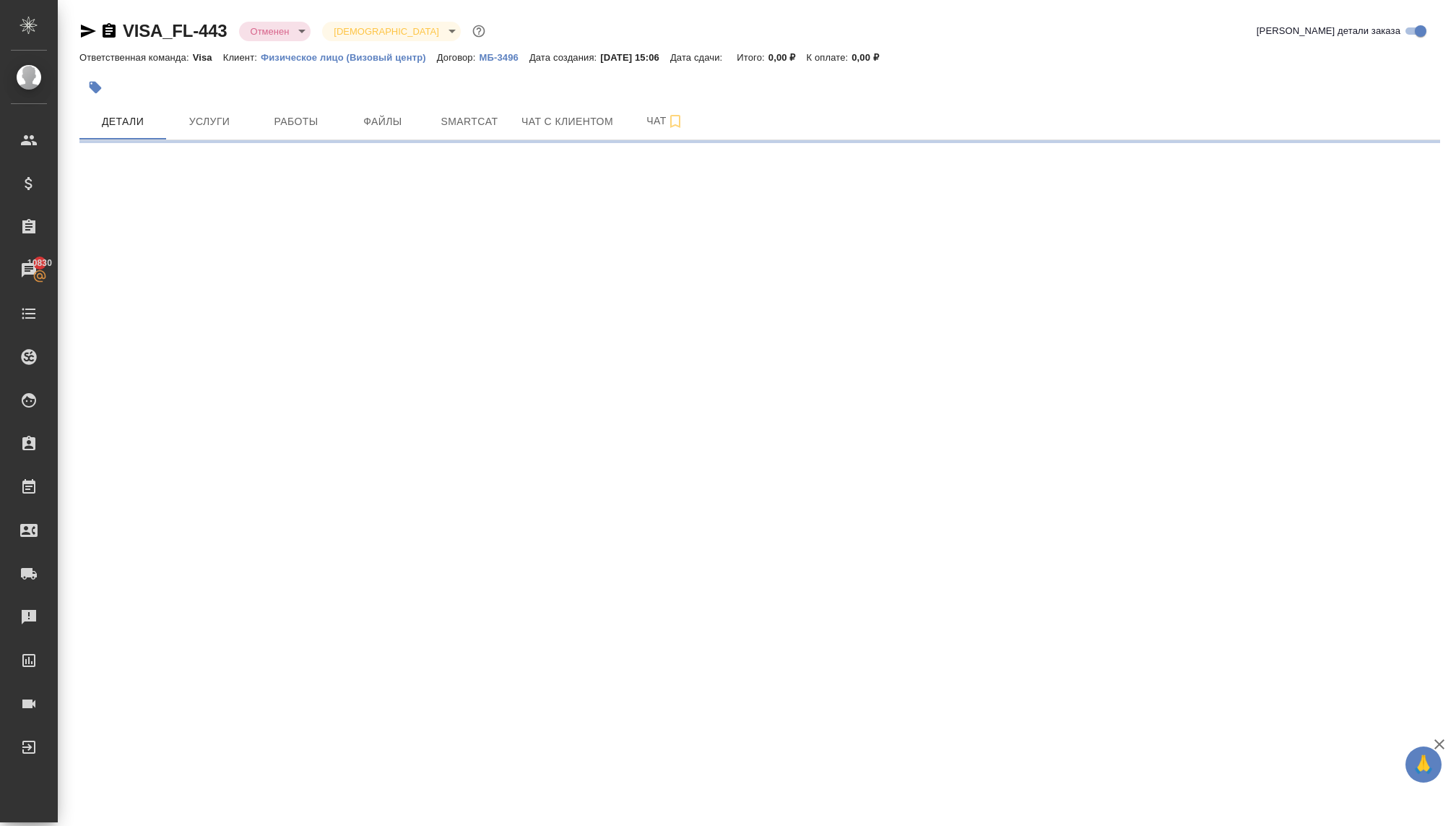
select select "RU"
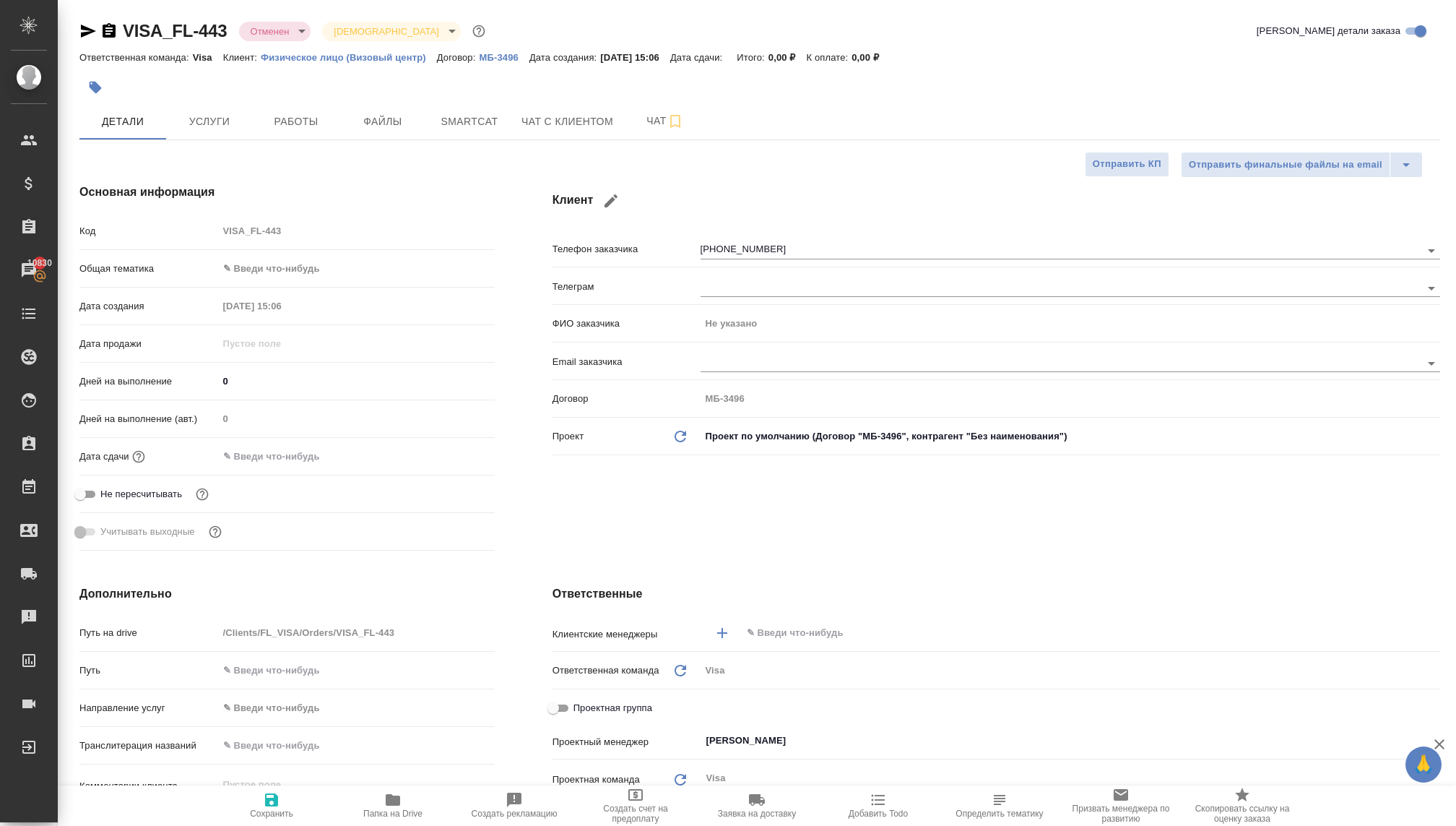
type textarea "x"
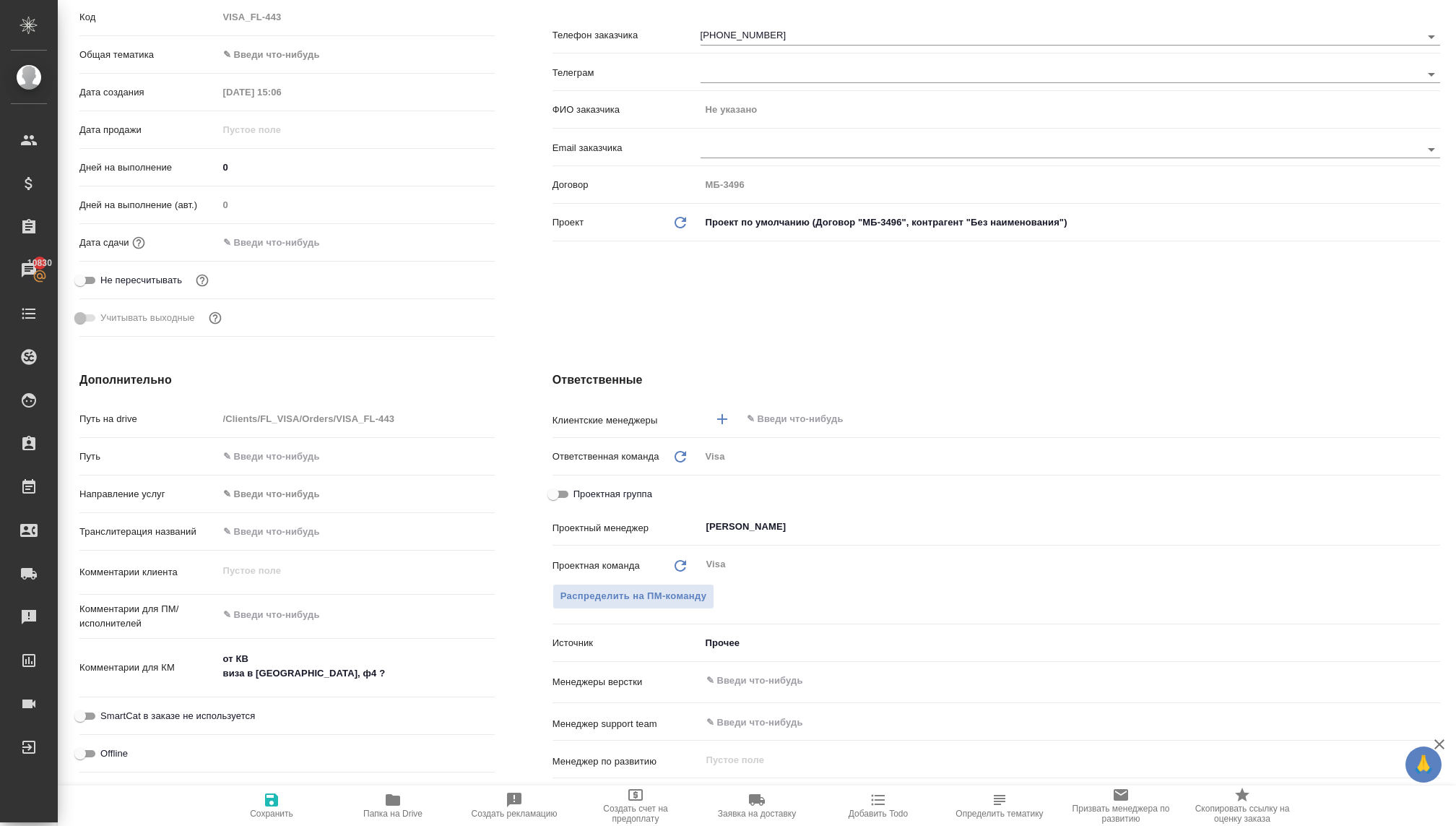
type textarea "x"
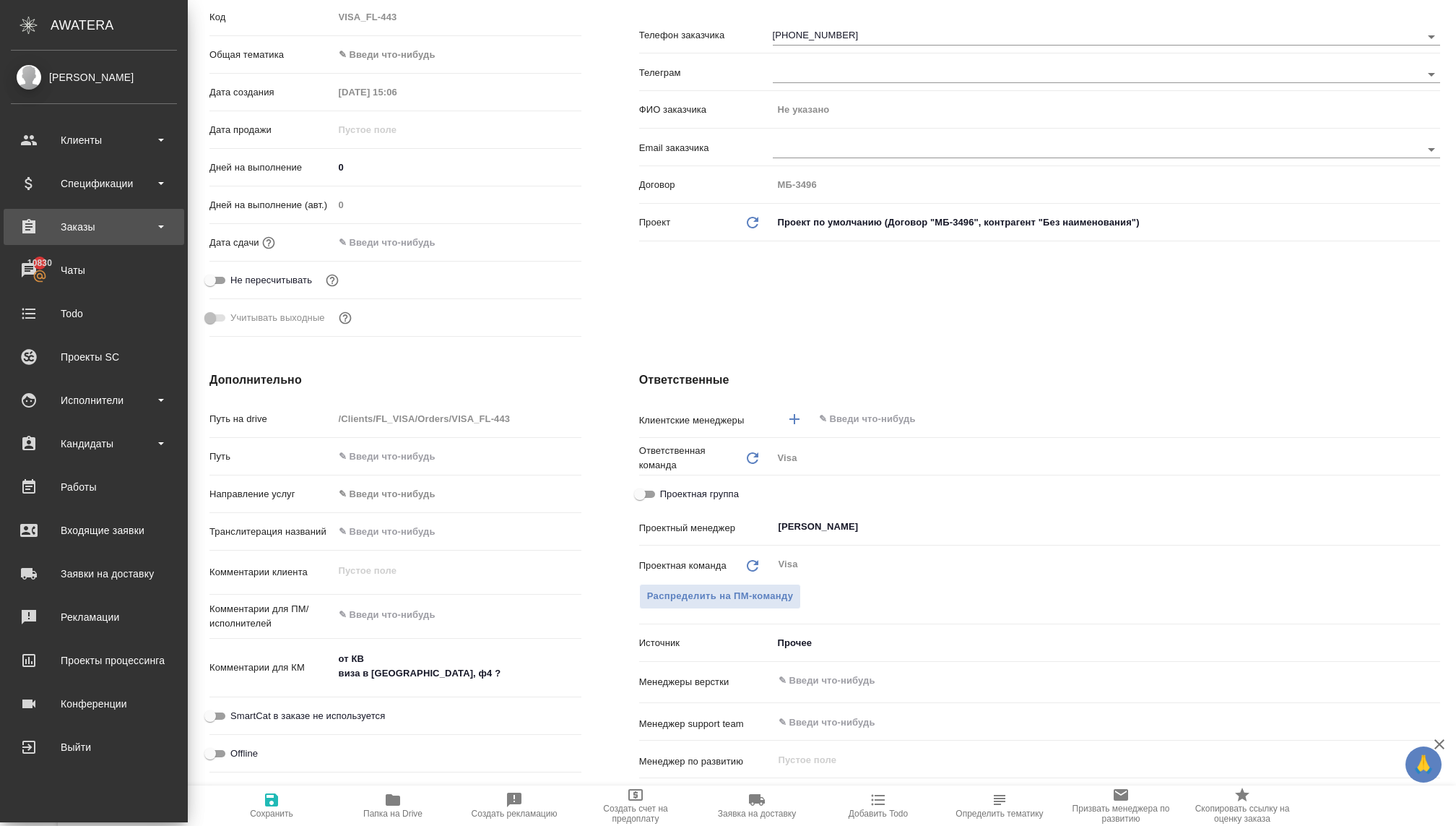
click at [65, 229] on div "Заказы" at bounding box center [94, 226] width 166 height 22
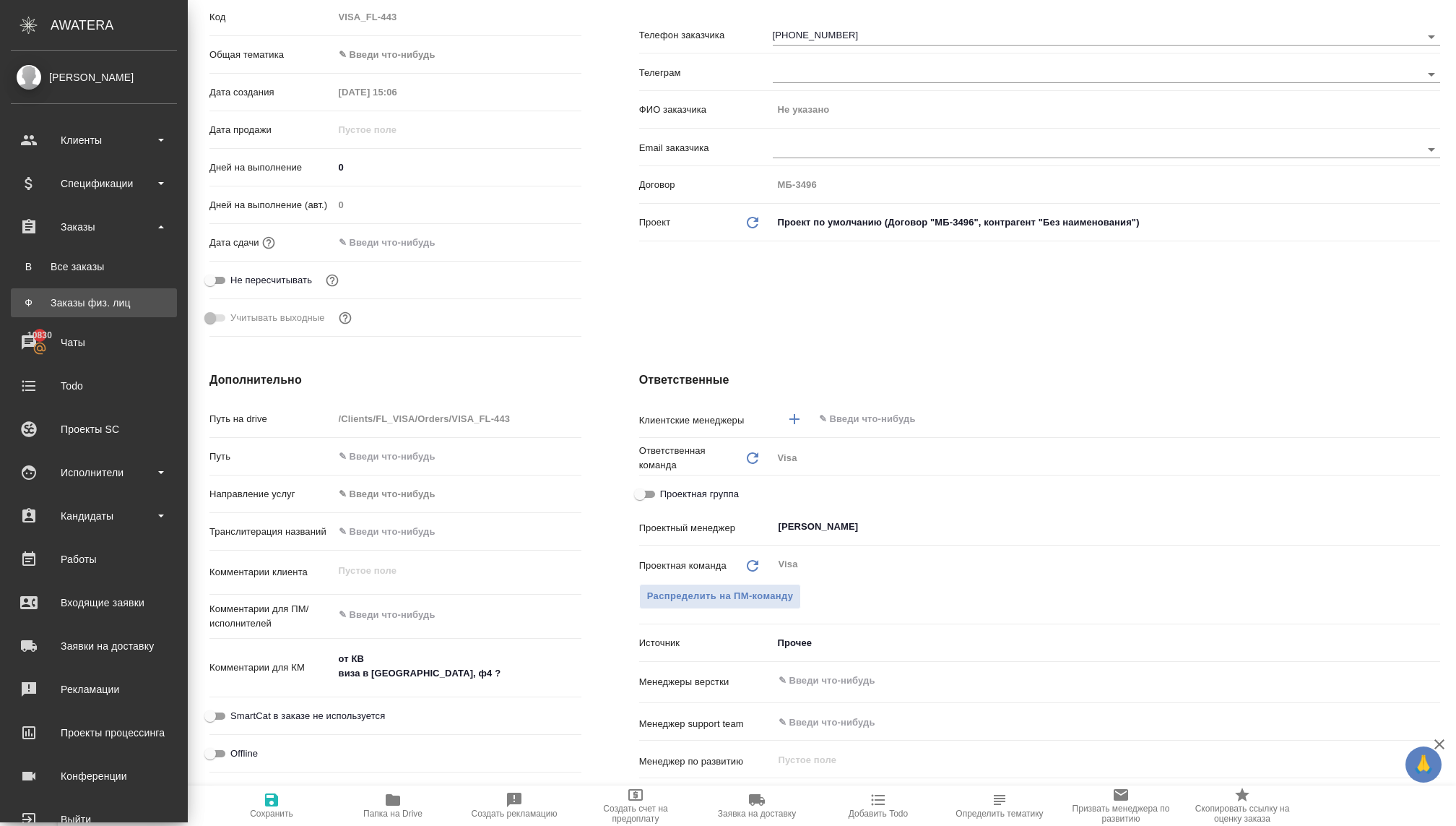
type textarea "x"
click at [76, 309] on div "Заказы физ. лиц" at bounding box center [93, 302] width 151 height 14
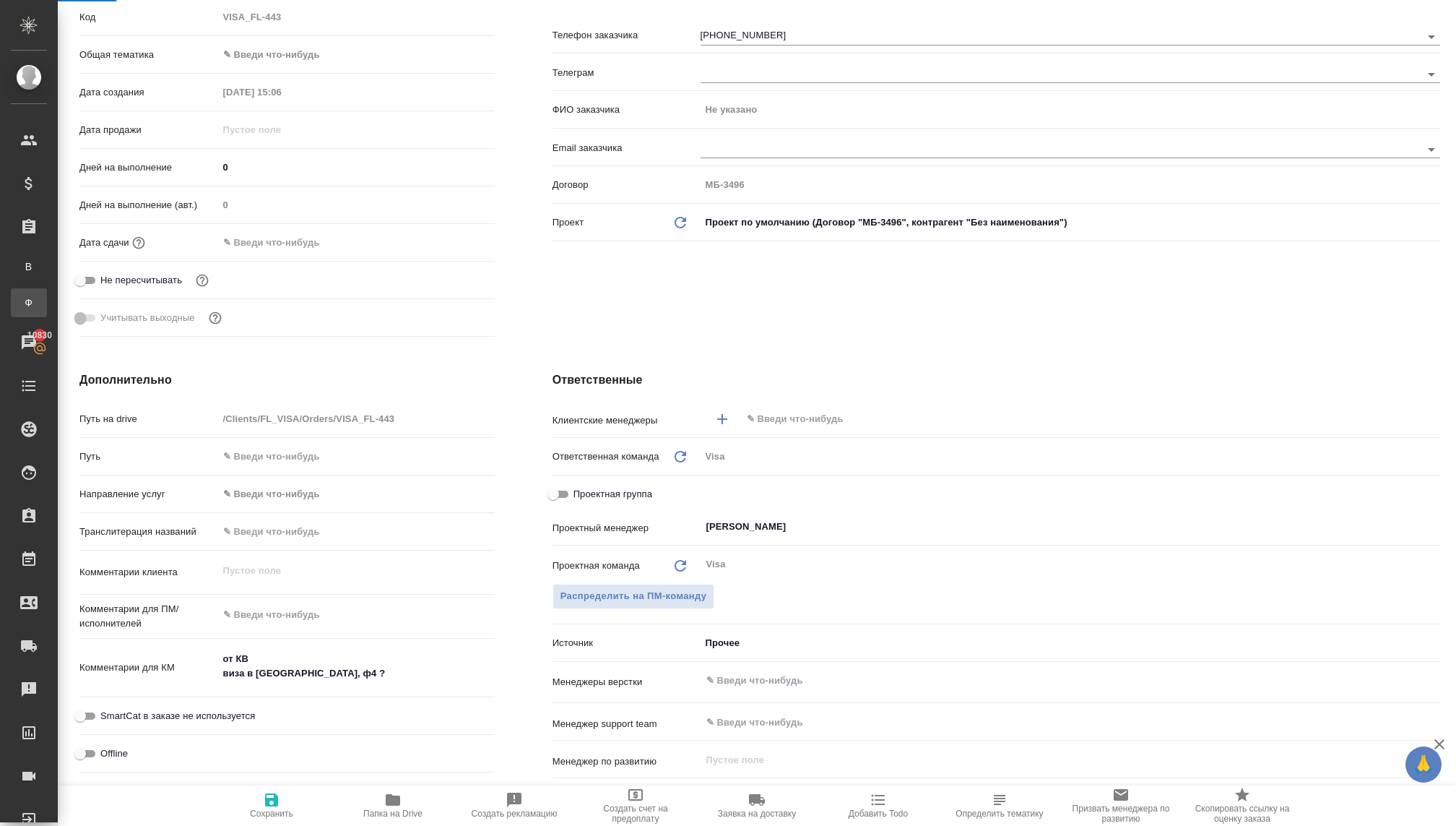
type textarea "x"
